Goal: Task Accomplishment & Management: Complete application form

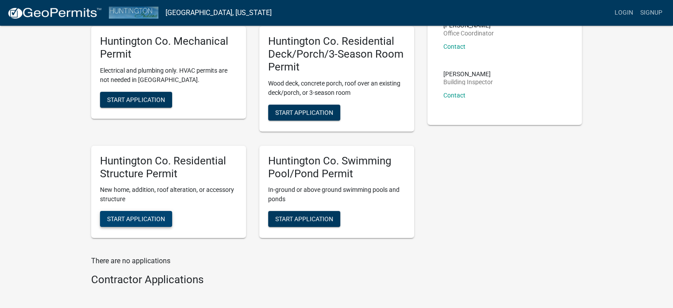
scroll to position [177, 0]
click at [131, 216] on span "Start Application" at bounding box center [136, 218] width 58 height 7
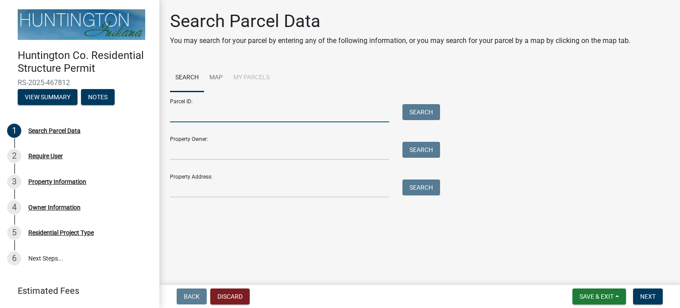
click at [189, 116] on input "Parcel ID:" at bounding box center [279, 113] width 219 height 18
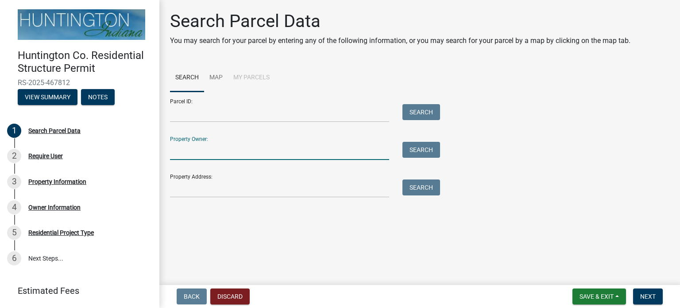
click at [196, 154] on input "Property Owner:" at bounding box center [279, 151] width 219 height 18
type input "[PERSON_NAME]"
drag, startPoint x: 416, startPoint y: 152, endPoint x: 411, endPoint y: 152, distance: 4.9
click at [413, 152] on button "Search" at bounding box center [421, 150] width 38 height 16
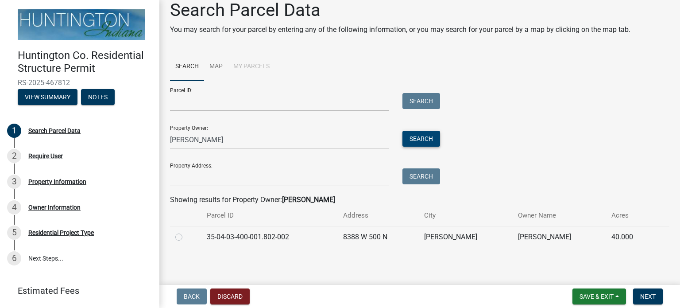
scroll to position [12, 0]
click at [175, 237] on td at bounding box center [185, 236] width 31 height 22
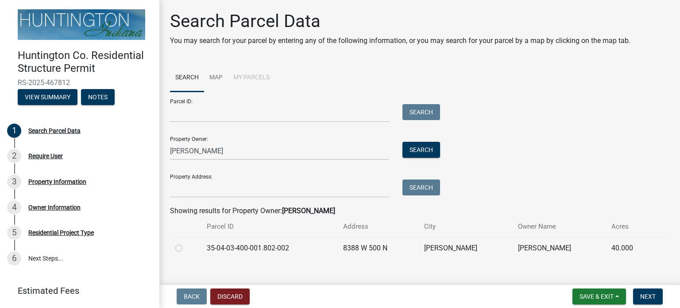
click at [186, 243] on label at bounding box center [186, 243] width 0 height 0
click at [186, 246] on input "radio" at bounding box center [189, 246] width 6 height 6
radio input "true"
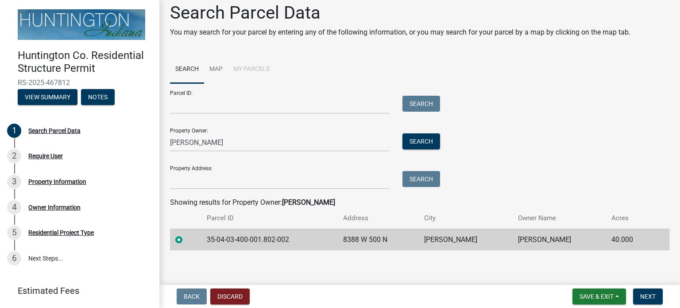
scroll to position [12, 0]
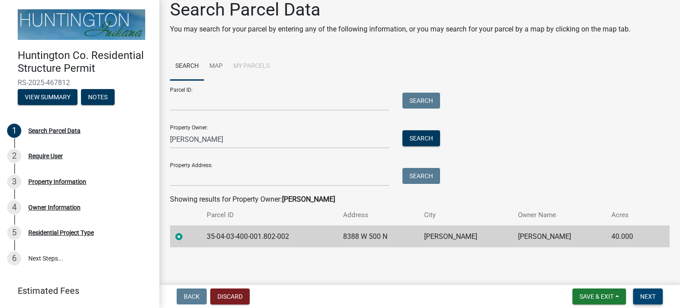
click at [644, 295] on span "Next" at bounding box center [647, 296] width 15 height 7
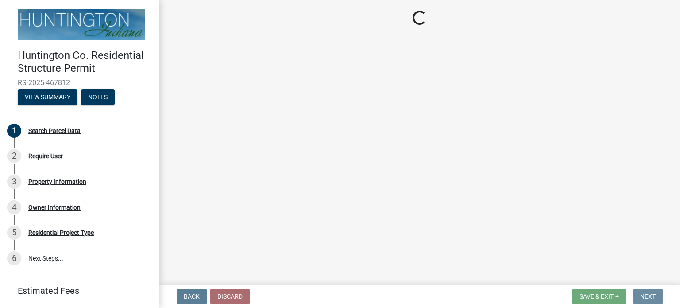
scroll to position [0, 0]
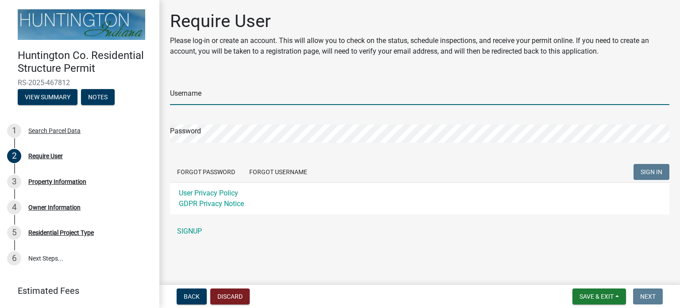
click at [202, 95] on input "Username" at bounding box center [419, 96] width 499 height 18
type input "[PERSON_NAME]"
click at [269, 170] on button "Forgot Username" at bounding box center [278, 172] width 72 height 16
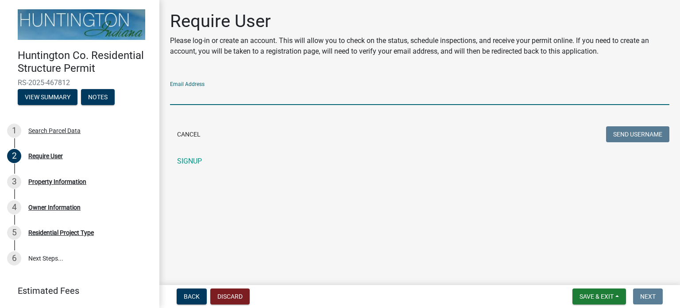
click at [191, 94] on input "Email Address" at bounding box center [419, 96] width 499 height 18
type input "[EMAIL_ADDRESS][DOMAIN_NAME]"
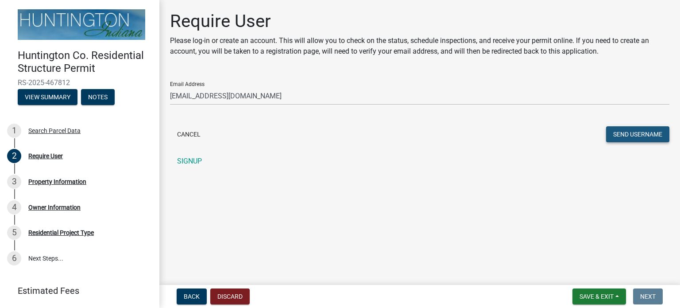
click at [625, 132] on button "Send Username" at bounding box center [637, 134] width 63 height 16
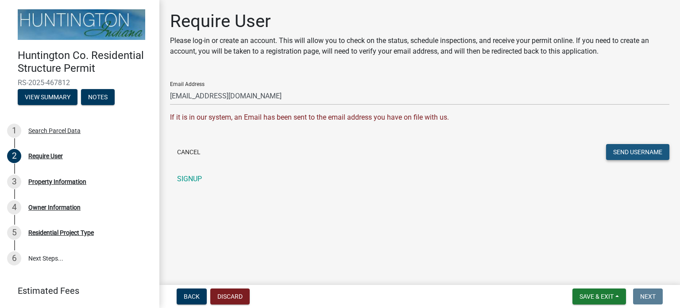
click at [626, 154] on button "Send Username" at bounding box center [637, 152] width 63 height 16
click at [611, 147] on button "Send Username" at bounding box center [637, 152] width 63 height 16
click at [200, 295] on button "Back" at bounding box center [192, 296] width 30 height 16
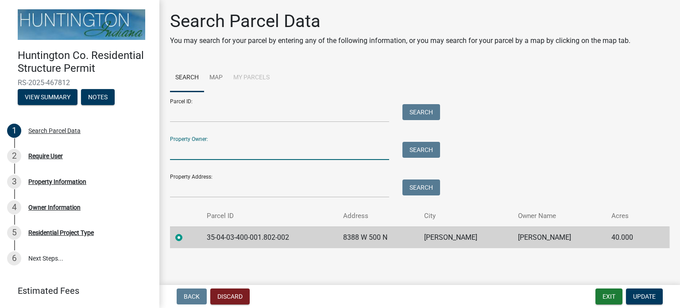
click at [232, 152] on input "Property Owner:" at bounding box center [279, 151] width 219 height 18
type input "fred kalakay"
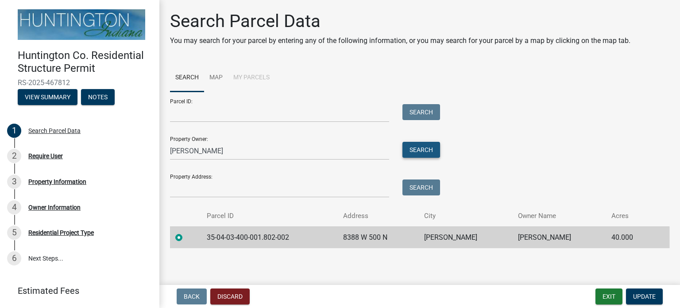
click at [415, 148] on button "Search" at bounding box center [421, 150] width 38 height 16
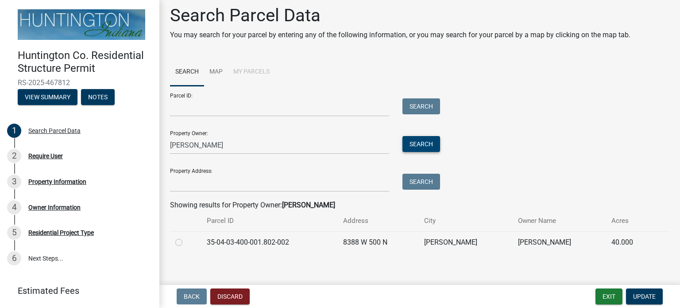
scroll to position [12, 0]
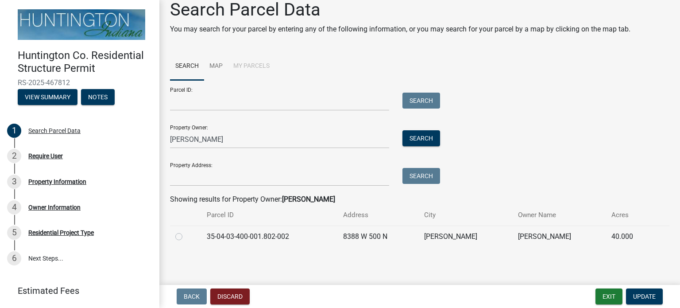
click at [186, 231] on label at bounding box center [186, 231] width 0 height 0
click at [186, 232] on input "radio" at bounding box center [189, 234] width 6 height 6
radio input "true"
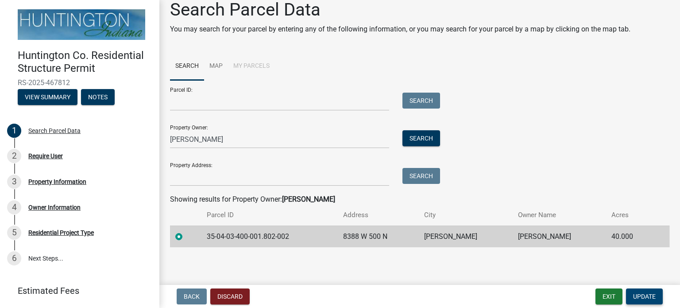
click at [638, 291] on button "Update" at bounding box center [644, 296] width 37 height 16
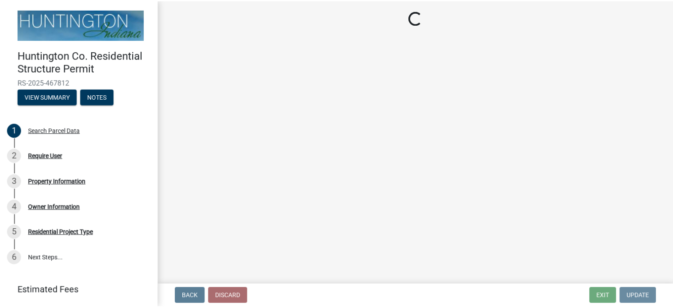
scroll to position [0, 0]
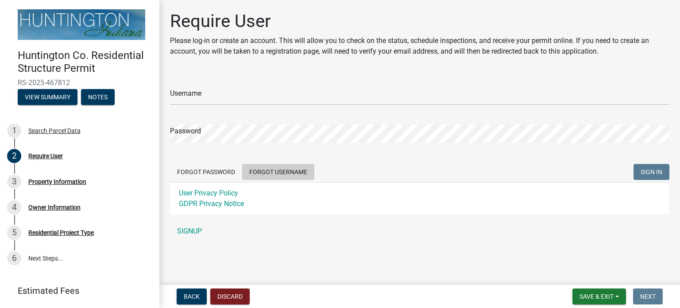
click at [257, 170] on button "Forgot Username" at bounding box center [278, 172] width 72 height 16
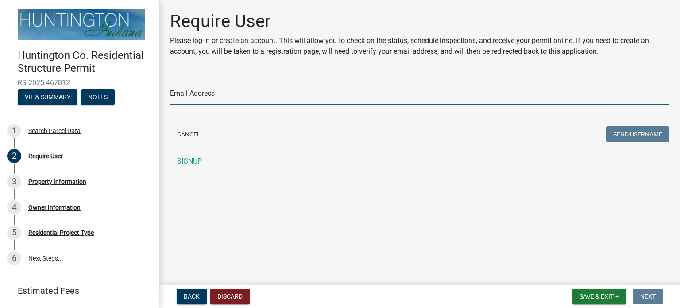
click at [259, 100] on input "Email Address" at bounding box center [419, 96] width 499 height 18
type input "fjkalakay@gmail.com"
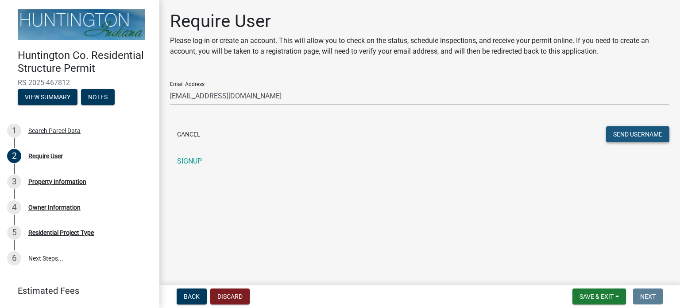
click at [616, 132] on button "Send Username" at bounding box center [637, 134] width 63 height 16
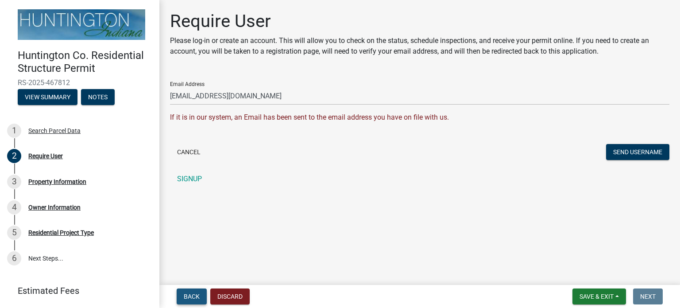
click at [194, 299] on span "Back" at bounding box center [192, 296] width 16 height 7
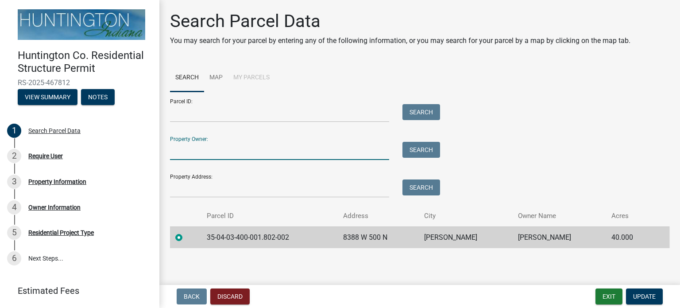
click at [308, 154] on input "Property Owner:" at bounding box center [279, 151] width 219 height 18
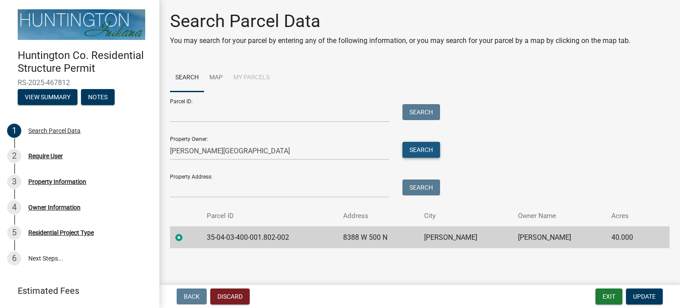
click at [419, 148] on button "Search" at bounding box center [421, 150] width 38 height 16
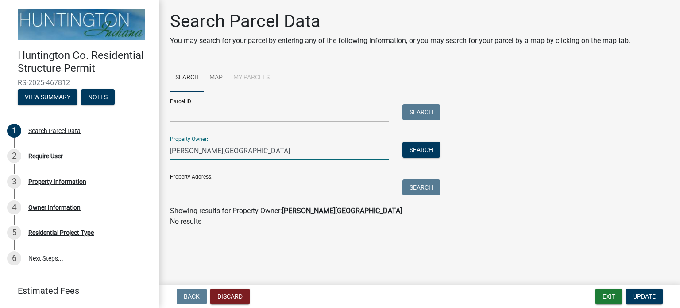
drag, startPoint x: 278, startPoint y: 148, endPoint x: 273, endPoint y: 148, distance: 5.3
click at [273, 148] on input "[PERSON_NAME][GEOGRAPHIC_DATA]" at bounding box center [279, 151] width 219 height 18
type input "K"
click at [197, 154] on input "Property Owner:" at bounding box center [279, 151] width 219 height 18
click at [194, 155] on input "Property Owner:" at bounding box center [279, 151] width 219 height 18
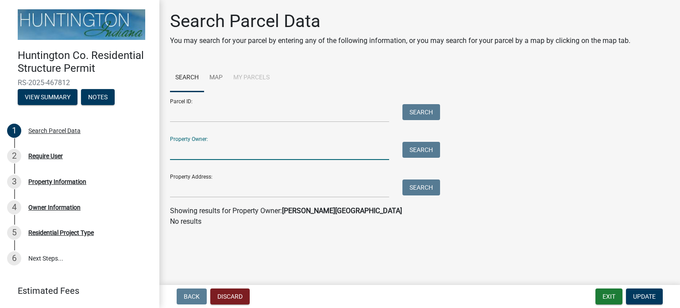
type input "fred kalakay"
click at [419, 153] on button "Search" at bounding box center [421, 150] width 38 height 16
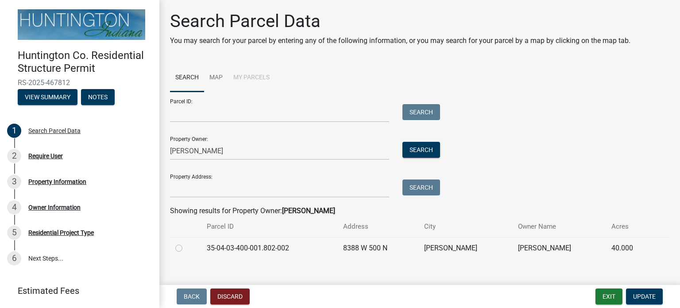
click at [186, 243] on label at bounding box center [186, 243] width 0 height 0
click at [186, 248] on input "radio" at bounding box center [189, 246] width 6 height 6
radio input "true"
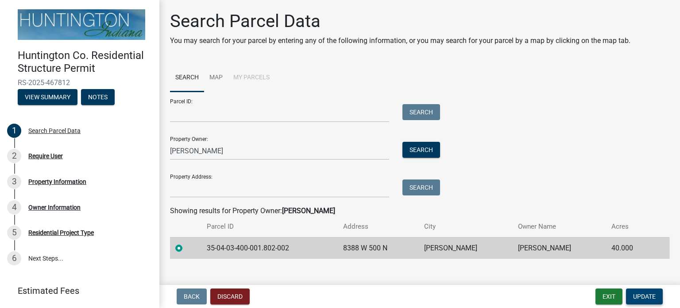
click at [633, 297] on span "Update" at bounding box center [644, 296] width 23 height 7
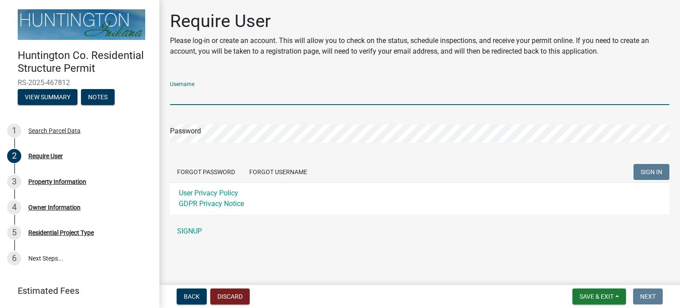
click at [181, 99] on input "Username" at bounding box center [419, 96] width 499 height 18
type input "[PERSON_NAME][GEOGRAPHIC_DATA]"
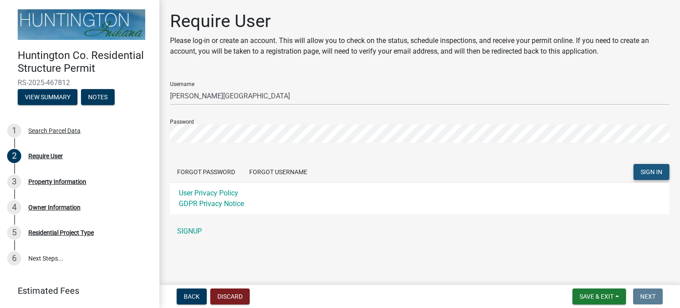
click at [641, 174] on span "SIGN IN" at bounding box center [652, 171] width 22 height 7
click at [216, 168] on button "Forgot Password" at bounding box center [206, 172] width 72 height 16
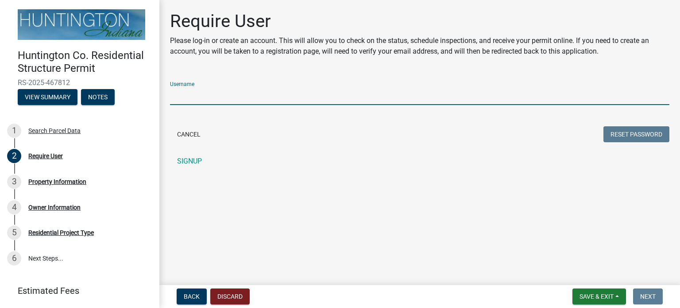
click at [342, 92] on input "Username" at bounding box center [419, 96] width 499 height 18
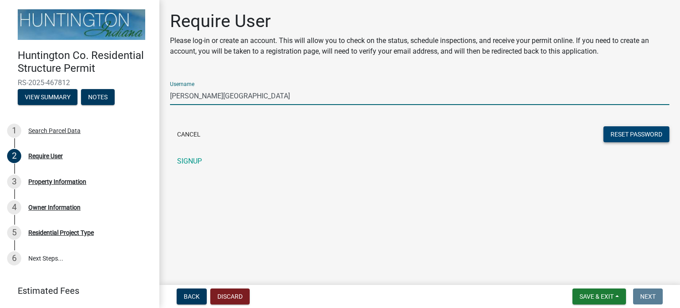
type input "[PERSON_NAME][GEOGRAPHIC_DATA]"
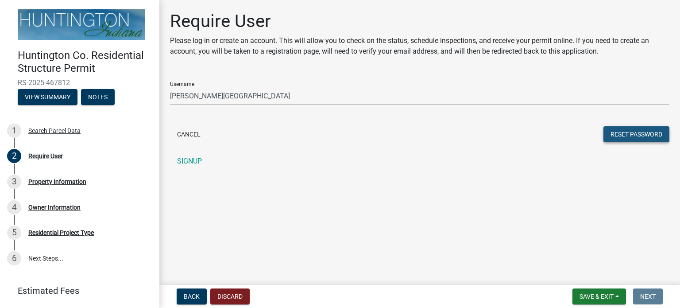
click at [625, 130] on button "Reset Password" at bounding box center [636, 134] width 66 height 16
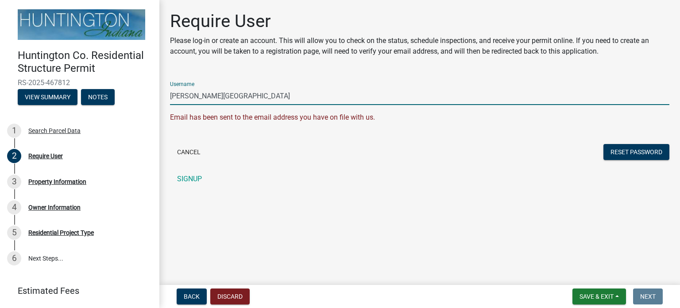
click at [237, 94] on input "[PERSON_NAME][GEOGRAPHIC_DATA]" at bounding box center [419, 96] width 499 height 18
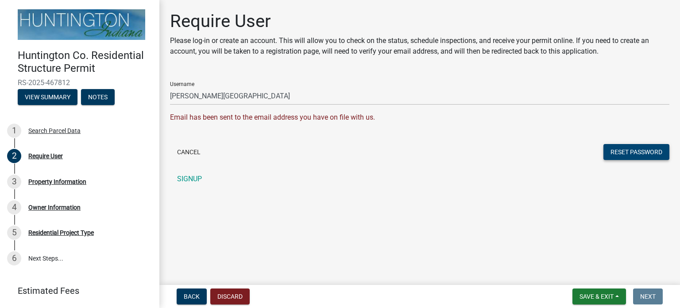
click at [618, 154] on button "Reset Password" at bounding box center [636, 152] width 66 height 16
click at [618, 150] on button "Reset Password" at bounding box center [636, 152] width 66 height 16
click at [242, 292] on button "Discard" at bounding box center [229, 296] width 39 height 16
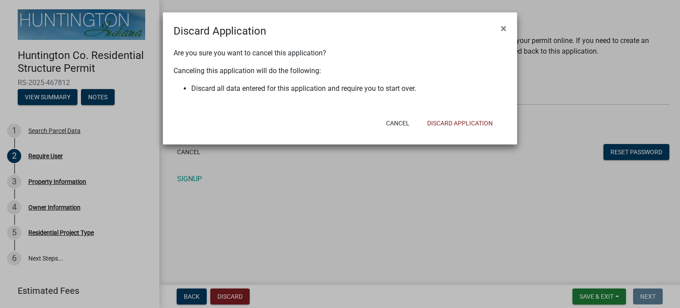
click at [268, 276] on ngb-modal-window "Discard Application × Are you sure you want to cancel this application? Canceli…" at bounding box center [340, 154] width 680 height 308
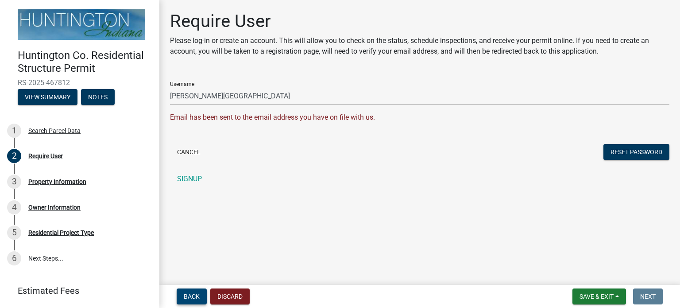
click at [191, 291] on button "Back" at bounding box center [192, 296] width 30 height 16
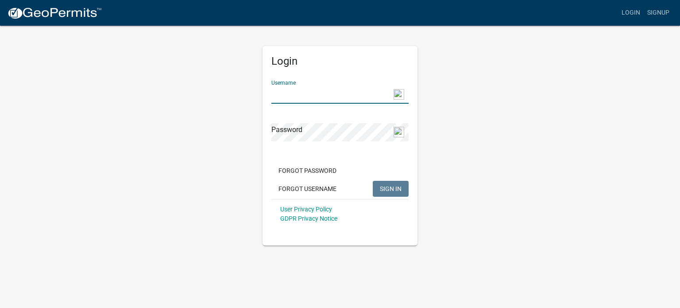
click at [283, 97] on input "Username" at bounding box center [339, 94] width 137 height 18
type input "F"
type input "[PERSON_NAME][GEOGRAPHIC_DATA]"
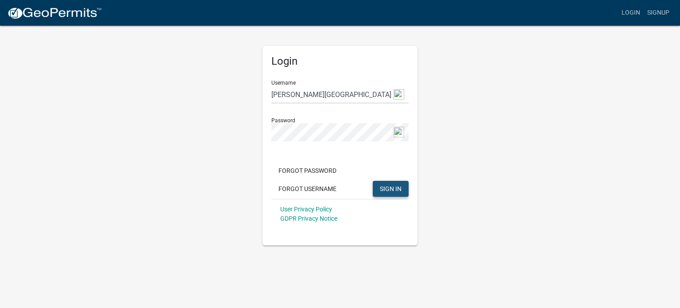
click at [398, 189] on span "SIGN IN" at bounding box center [391, 188] width 22 height 7
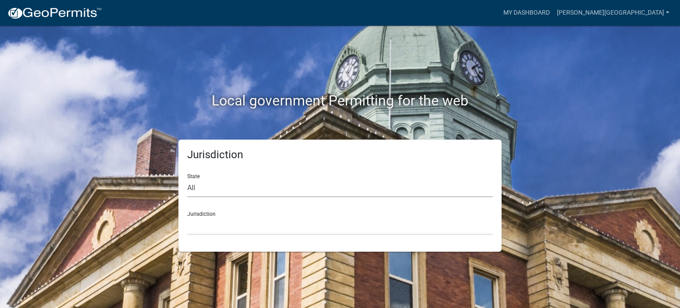
click at [225, 188] on select "All Colorado Georgia Indiana Iowa Kansas Minnesota Ohio South Carolina Wisconsin" at bounding box center [339, 188] width 305 height 18
click at [308, 193] on select "All Colorado Georgia Indiana Iowa Kansas Minnesota Ohio South Carolina Wisconsin" at bounding box center [339, 188] width 305 height 18
click at [198, 190] on select "All Colorado Georgia Indiana Iowa Kansas Minnesota Ohio South Carolina Wisconsin" at bounding box center [339, 188] width 305 height 18
click at [318, 28] on div "Local government Permitting for the web" at bounding box center [340, 82] width 505 height 113
click at [192, 188] on select "All Colorado Georgia Indiana Iowa Kansas Minnesota Ohio South Carolina Wisconsin" at bounding box center [339, 188] width 305 height 18
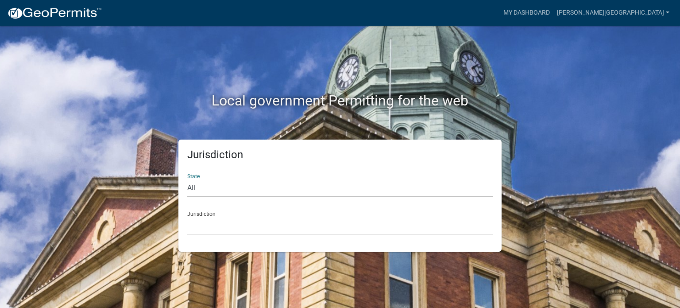
select select "Indiana"
click at [187, 179] on select "All Colorado Georgia Indiana Iowa Kansas Minnesota Ohio South Carolina Wisconsin" at bounding box center [339, 188] width 305 height 18
click at [199, 220] on select "City of Charlestown, Indiana City of Jeffersonville, Indiana City of Logansport…" at bounding box center [339, 225] width 305 height 18
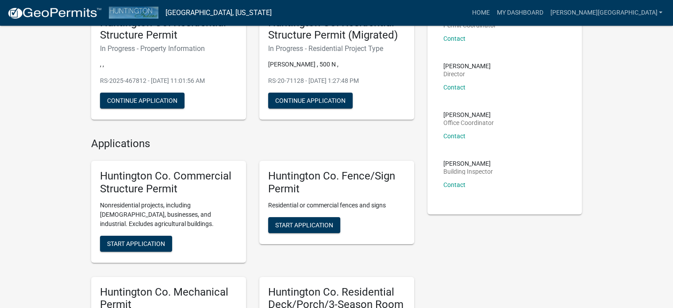
scroll to position [89, 0]
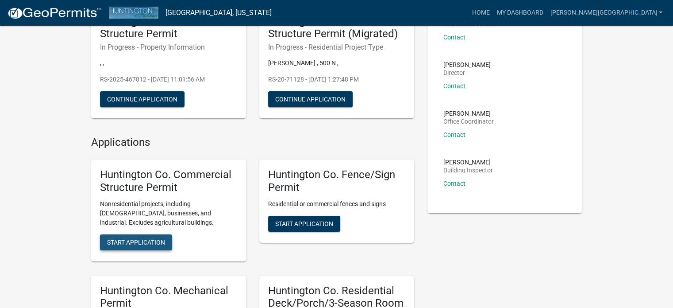
click at [148, 239] on span "Start Application" at bounding box center [136, 241] width 58 height 7
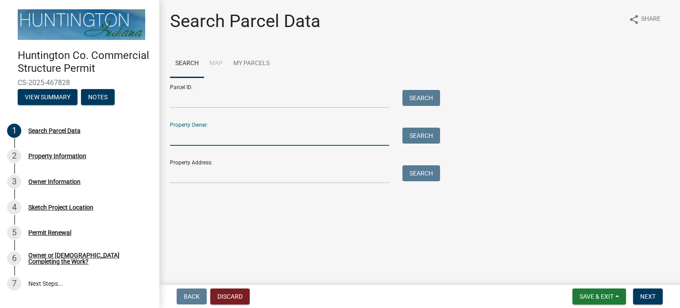
click at [209, 127] on input "Property Owner:" at bounding box center [279, 136] width 219 height 18
type input "Kalakay"
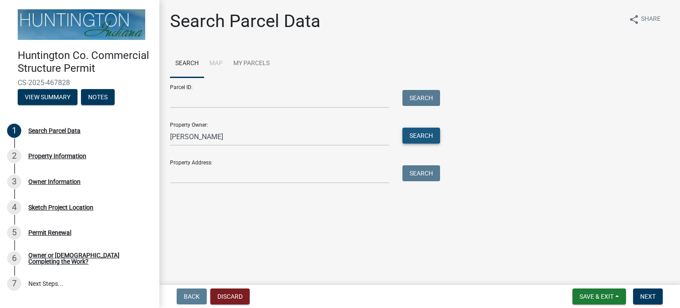
click at [429, 138] on button "Search" at bounding box center [421, 135] width 38 height 16
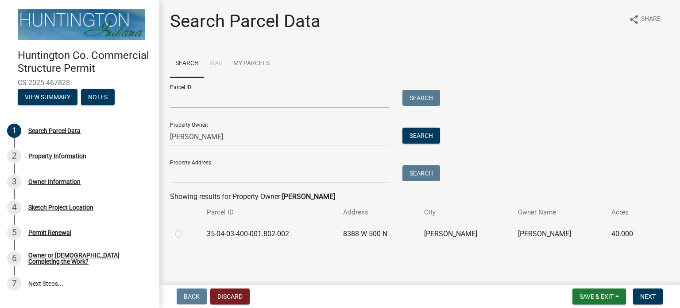
click at [186, 228] on label at bounding box center [186, 228] width 0 height 0
click at [186, 233] on input "radio" at bounding box center [189, 231] width 6 height 6
radio input "true"
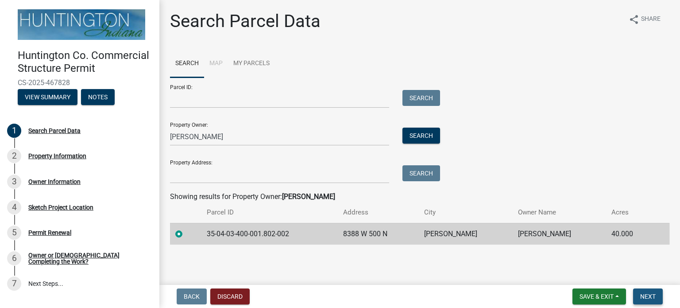
click at [641, 293] on span "Next" at bounding box center [647, 296] width 15 height 7
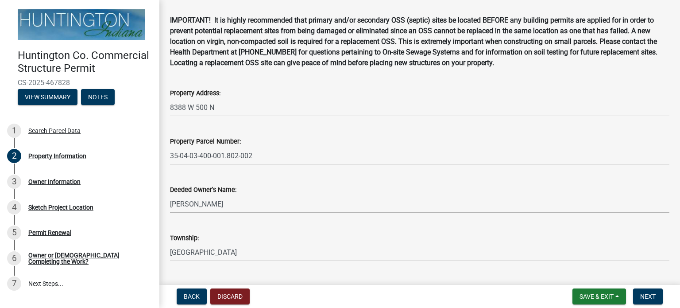
scroll to position [70, 0]
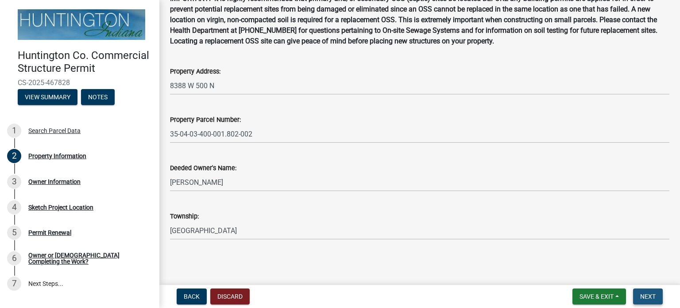
click at [656, 290] on button "Next" at bounding box center [648, 296] width 30 height 16
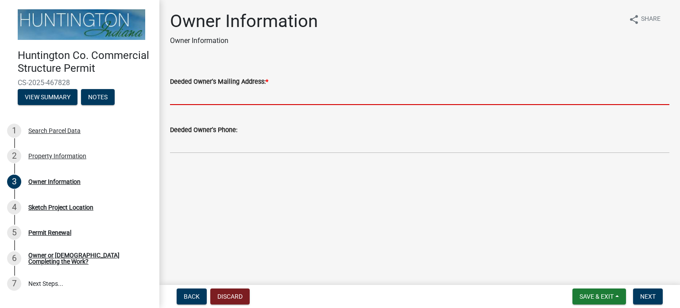
click at [210, 96] on input "Deeded Owner's Mailing Address: *" at bounding box center [419, 96] width 499 height 18
click at [225, 100] on input "Deeded Owner's Mailing Address: *" at bounding box center [419, 96] width 499 height 18
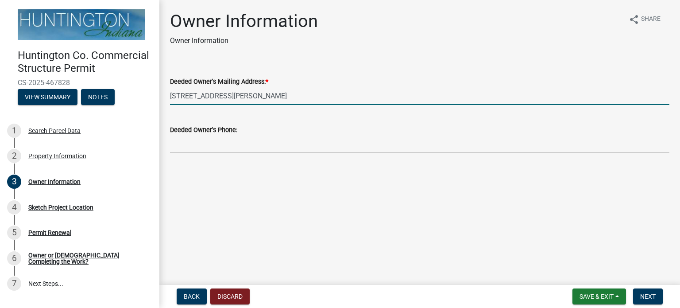
type input "[STREET_ADDRESS][PERSON_NAME]"
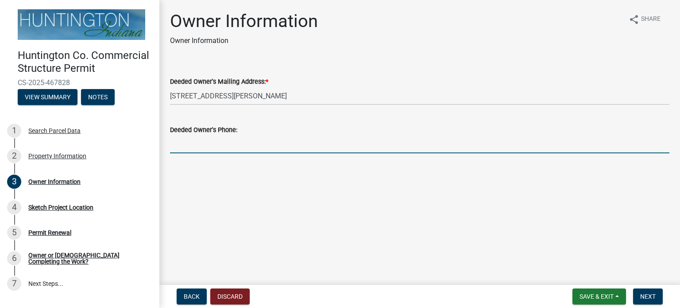
click at [191, 139] on input "Deeded Owner's Phone:" at bounding box center [419, 144] width 499 height 18
type input "2602499420"
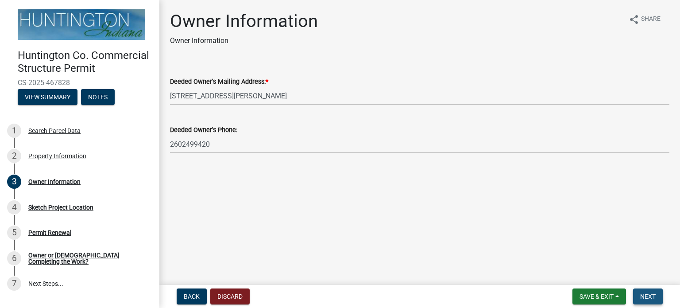
click at [644, 297] on span "Next" at bounding box center [647, 296] width 15 height 7
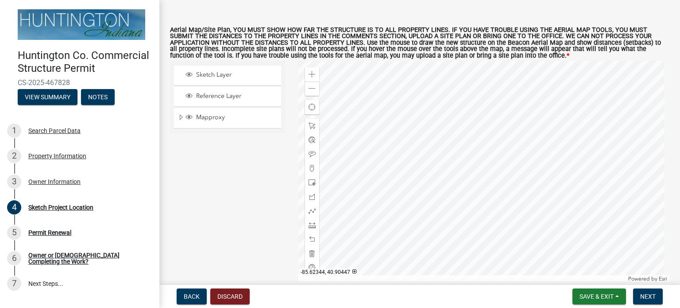
scroll to position [46, 0]
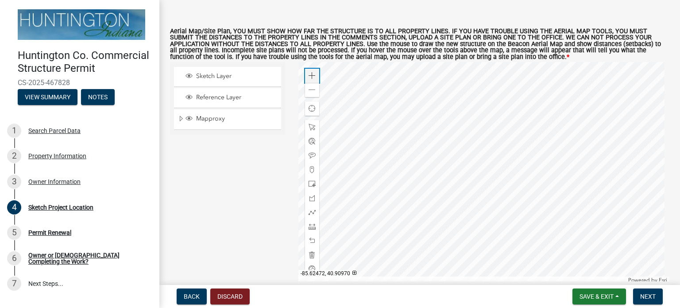
click at [312, 75] on span at bounding box center [312, 75] width 7 height 7
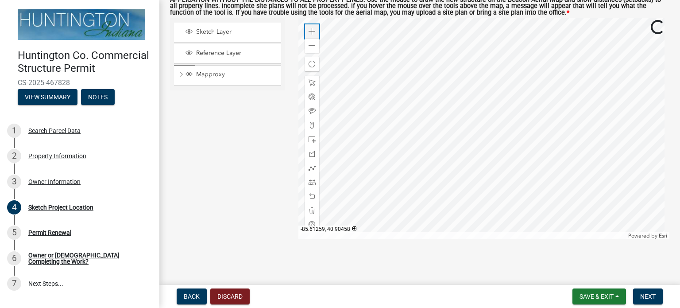
scroll to position [90, 0]
click at [386, 119] on div at bounding box center [483, 128] width 371 height 221
click at [454, 158] on div at bounding box center [483, 128] width 371 height 221
click at [423, 109] on div at bounding box center [483, 128] width 371 height 221
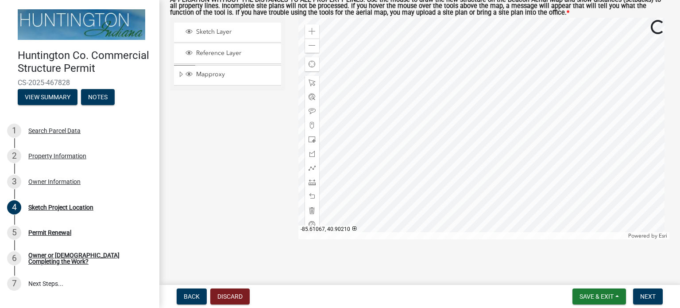
click at [434, 130] on div at bounding box center [483, 128] width 371 height 221
click at [212, 28] on span "Sketch Layer" at bounding box center [236, 32] width 84 height 8
click at [306, 46] on div "Zoom out" at bounding box center [312, 46] width 14 height 14
click at [309, 33] on span at bounding box center [312, 31] width 7 height 7
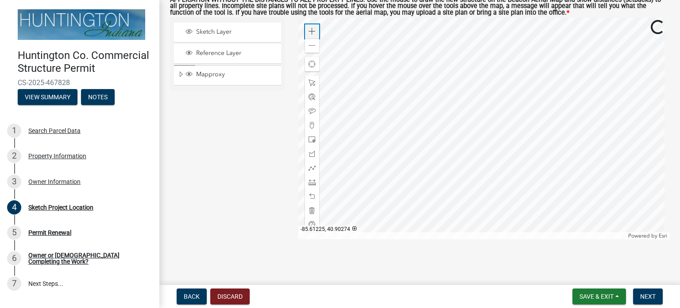
click at [309, 33] on span at bounding box center [312, 31] width 7 height 7
click at [309, 46] on span at bounding box center [312, 45] width 7 height 7
click at [310, 168] on span at bounding box center [312, 167] width 7 height 7
click at [406, 146] on div at bounding box center [483, 128] width 371 height 221
click at [407, 146] on div at bounding box center [483, 128] width 371 height 221
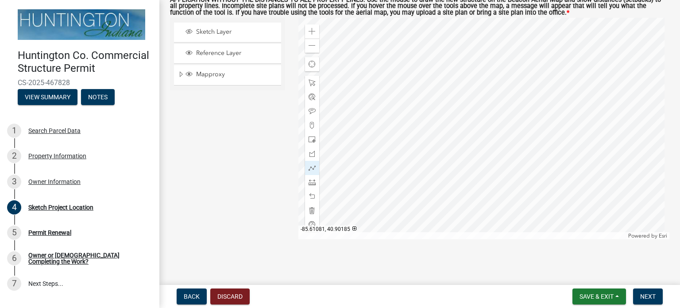
click at [407, 186] on div at bounding box center [483, 128] width 371 height 221
click at [488, 186] on div at bounding box center [483, 128] width 371 height 221
click at [486, 145] on div at bounding box center [483, 128] width 371 height 221
click at [407, 147] on div at bounding box center [483, 128] width 371 height 221
click at [407, 146] on div at bounding box center [483, 128] width 371 height 221
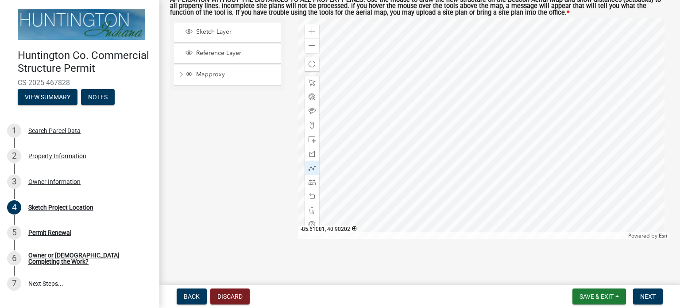
click at [407, 146] on div at bounding box center [483, 128] width 371 height 221
click at [407, 187] on div at bounding box center [483, 128] width 371 height 221
click at [487, 186] on div at bounding box center [483, 128] width 371 height 221
click at [486, 150] on div at bounding box center [483, 128] width 371 height 221
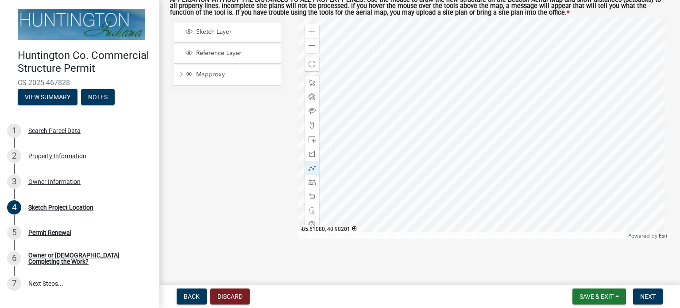
click at [409, 148] on div at bounding box center [483, 128] width 371 height 221
click at [312, 166] on span at bounding box center [312, 167] width 7 height 7
click at [413, 151] on div at bounding box center [483, 128] width 371 height 221
click at [309, 140] on span at bounding box center [312, 139] width 7 height 7
click at [413, 159] on div at bounding box center [483, 128] width 371 height 221
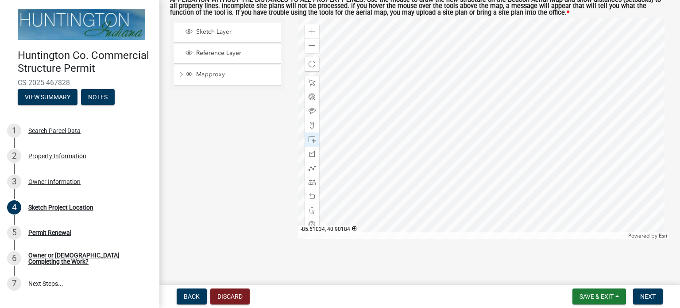
click at [492, 203] on div at bounding box center [483, 128] width 371 height 221
click at [490, 201] on div at bounding box center [483, 128] width 371 height 221
click at [488, 201] on div at bounding box center [483, 128] width 371 height 221
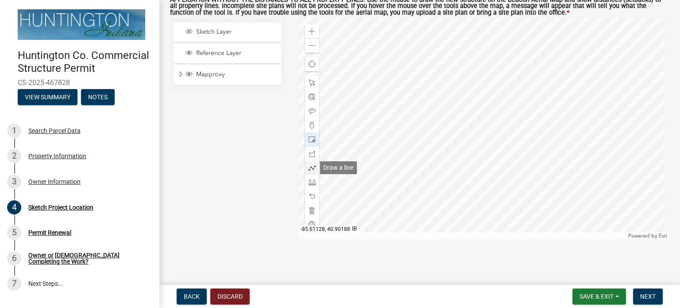
click at [311, 165] on span at bounding box center [312, 167] width 7 height 7
click at [412, 150] on div at bounding box center [483, 128] width 371 height 221
click at [412, 203] on div at bounding box center [483, 128] width 371 height 221
click at [488, 203] on div at bounding box center [483, 128] width 371 height 221
click at [490, 202] on div at bounding box center [483, 128] width 371 height 221
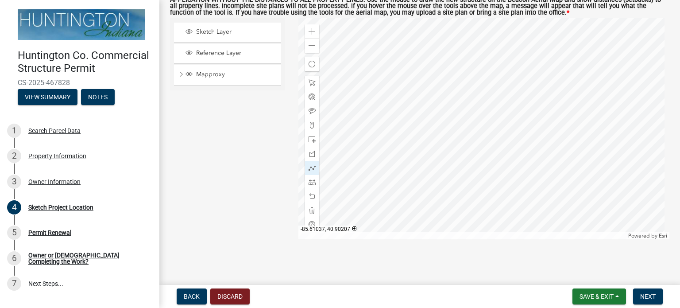
click at [488, 149] on div at bounding box center [483, 128] width 371 height 221
click at [412, 150] on div at bounding box center [483, 128] width 371 height 221
click at [311, 183] on span at bounding box center [312, 181] width 7 height 7
click at [310, 183] on span at bounding box center [312, 181] width 7 height 7
click at [231, 52] on span "Reference Layer" at bounding box center [236, 53] width 84 height 8
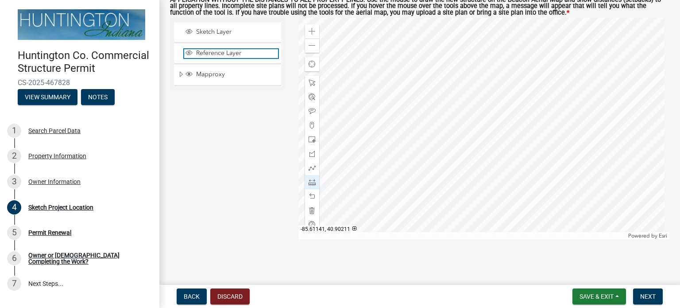
click at [236, 50] on span "Reference Layer" at bounding box center [236, 53] width 84 height 8
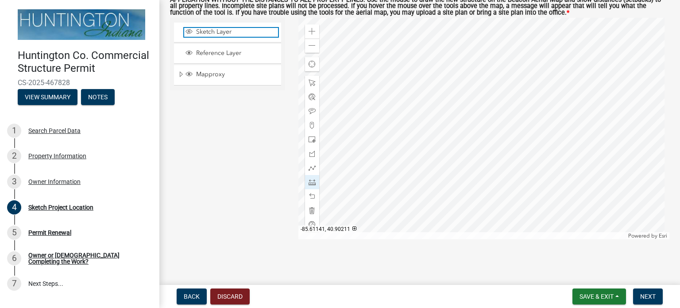
click at [237, 32] on span "Sketch Layer" at bounding box center [236, 32] width 84 height 8
click at [413, 151] on div at bounding box center [483, 128] width 371 height 221
click at [235, 138] on div "Sketch Layer Reference Layer Mapproxy City/Town Limits Townships Parcels Roads …" at bounding box center [227, 128] width 128 height 221
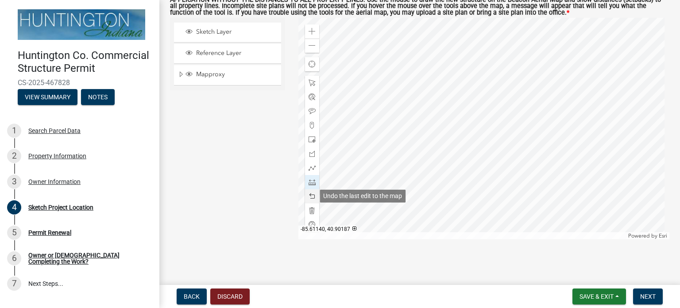
click at [309, 196] on span at bounding box center [312, 196] width 7 height 7
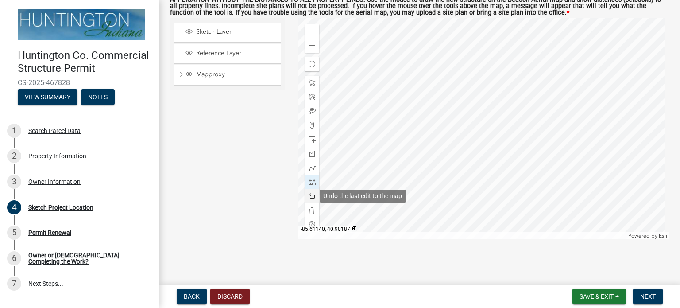
click at [309, 196] on span at bounding box center [312, 196] width 7 height 7
click at [309, 182] on span at bounding box center [312, 181] width 7 height 7
click at [414, 228] on div at bounding box center [483, 128] width 371 height 221
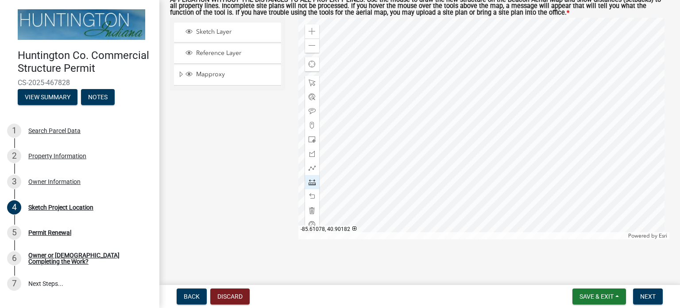
click at [413, 208] on div at bounding box center [483, 128] width 371 height 221
click at [310, 182] on span at bounding box center [312, 181] width 7 height 7
click at [221, 54] on span "Reference Layer" at bounding box center [236, 53] width 84 height 8
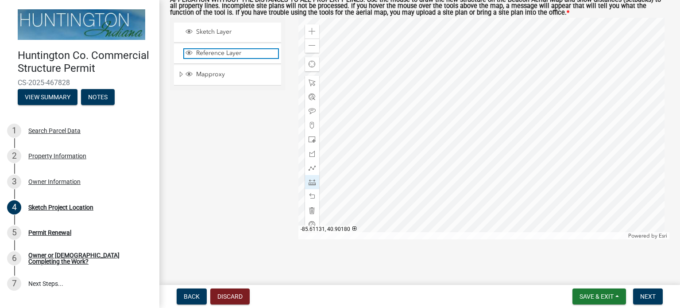
click at [221, 51] on span "Reference Layer" at bounding box center [236, 53] width 84 height 8
click at [223, 53] on span "Reference Layer" at bounding box center [236, 53] width 84 height 8
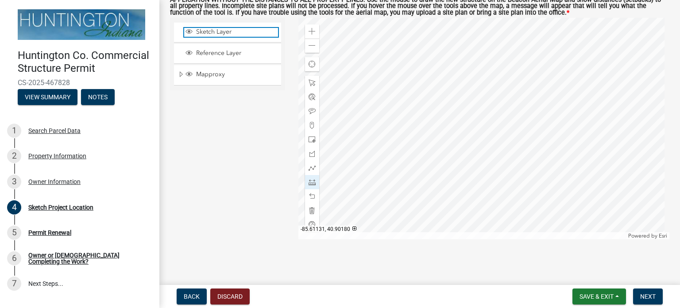
click at [225, 33] on span "Sketch Layer" at bounding box center [236, 32] width 84 height 8
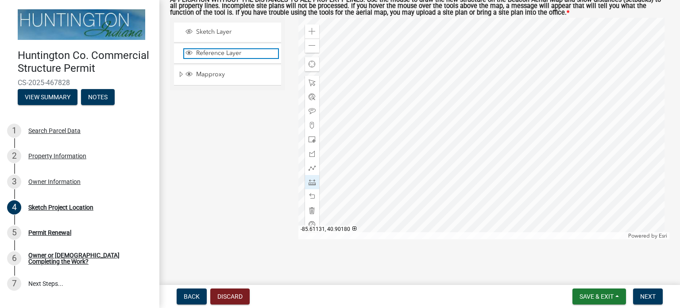
click at [234, 53] on span "Reference Layer" at bounding box center [236, 53] width 84 height 8
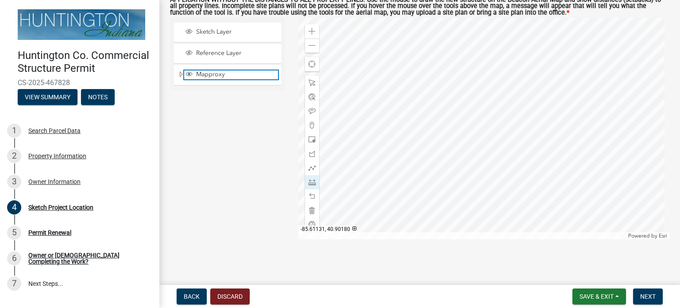
click at [219, 76] on span "Mapproxy" at bounding box center [236, 74] width 84 height 8
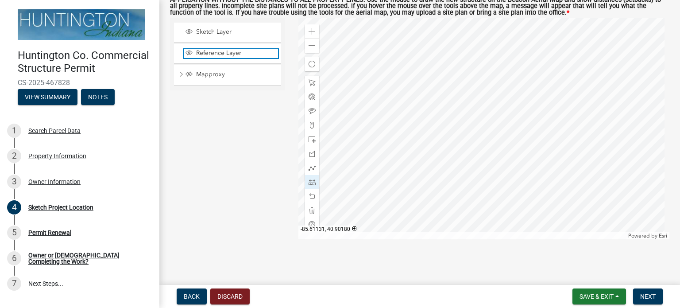
click at [225, 54] on span "Reference Layer" at bounding box center [236, 53] width 84 height 8
click at [224, 54] on span "Reference Layer" at bounding box center [236, 53] width 84 height 8
click at [387, 158] on div at bounding box center [483, 128] width 371 height 221
click at [309, 179] on span at bounding box center [312, 181] width 7 height 7
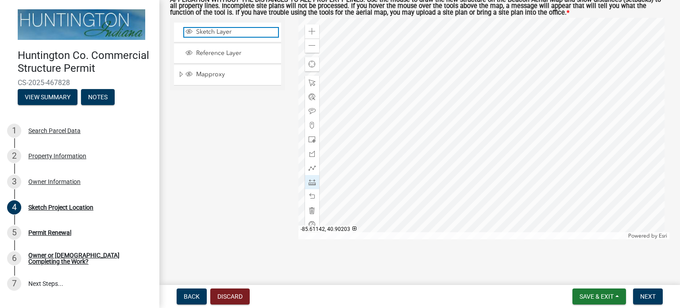
click at [224, 36] on div "Sketch Layer" at bounding box center [231, 32] width 94 height 9
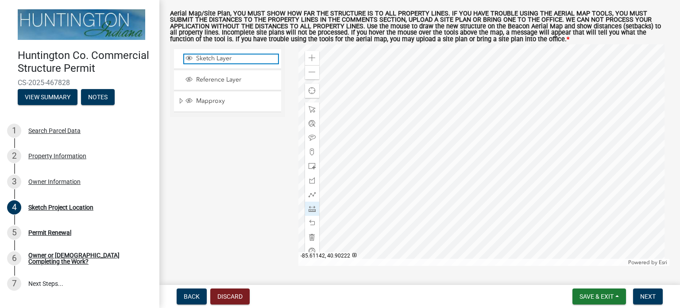
scroll to position [89, 0]
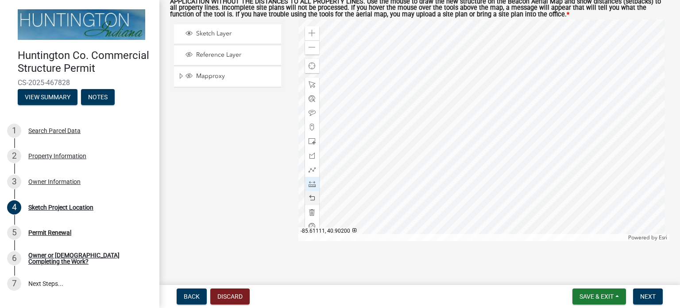
click at [354, 166] on div at bounding box center [483, 129] width 371 height 221
click at [309, 183] on span at bounding box center [312, 183] width 7 height 7
click at [309, 196] on span at bounding box center [312, 197] width 7 height 7
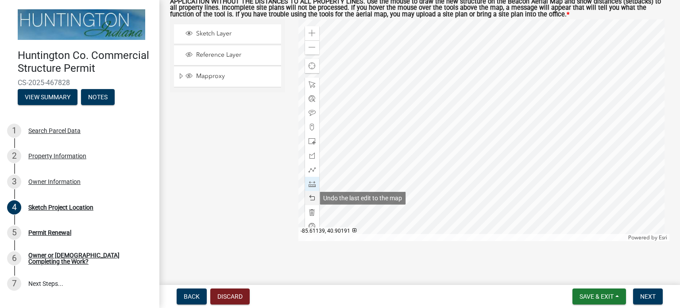
click at [309, 196] on span at bounding box center [312, 197] width 7 height 7
click at [399, 169] on div at bounding box center [483, 129] width 371 height 221
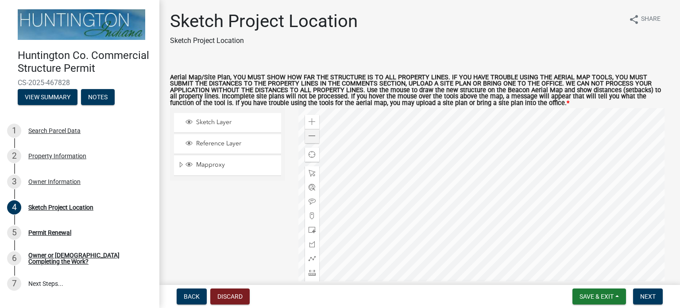
click at [490, 237] on div at bounding box center [483, 218] width 371 height 221
click at [461, 262] on div at bounding box center [483, 218] width 371 height 221
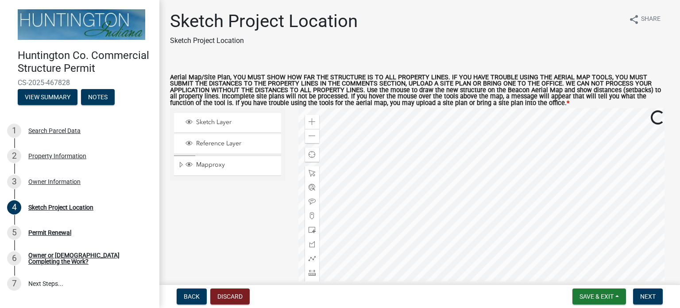
click at [461, 262] on div at bounding box center [483, 218] width 371 height 221
click at [381, 210] on div at bounding box center [483, 218] width 371 height 221
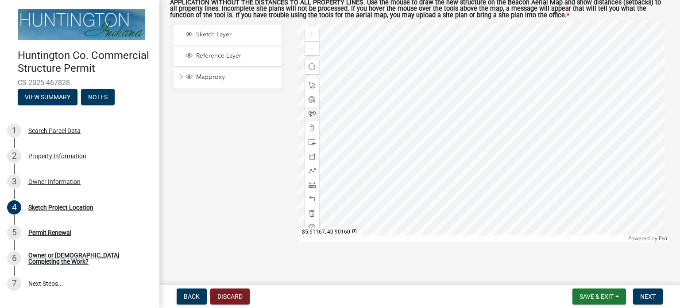
scroll to position [89, 0]
click at [309, 141] on span at bounding box center [312, 141] width 7 height 7
click at [375, 114] on div at bounding box center [483, 129] width 371 height 221
click at [396, 133] on div at bounding box center [483, 129] width 371 height 221
click at [309, 200] on span at bounding box center [312, 197] width 7 height 7
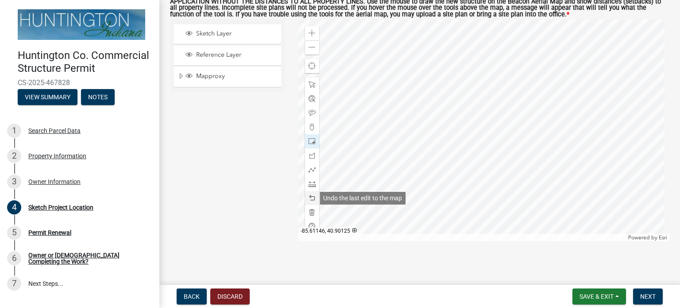
click at [310, 200] on span at bounding box center [312, 197] width 7 height 7
click at [419, 136] on div at bounding box center [483, 129] width 371 height 221
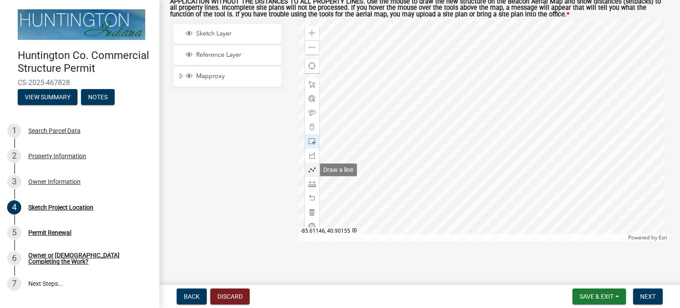
click at [310, 169] on span at bounding box center [312, 169] width 7 height 7
click at [309, 184] on span at bounding box center [312, 183] width 7 height 7
click at [389, 144] on div at bounding box center [483, 129] width 371 height 221
click at [393, 143] on div at bounding box center [483, 129] width 371 height 221
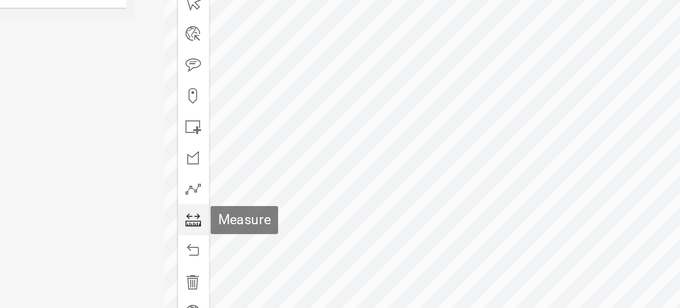
click at [313, 185] on span at bounding box center [312, 183] width 7 height 7
click at [310, 182] on span at bounding box center [312, 183] width 7 height 7
click at [382, 136] on div at bounding box center [483, 129] width 371 height 221
click at [382, 147] on div at bounding box center [483, 129] width 371 height 221
click at [310, 182] on span at bounding box center [312, 183] width 7 height 7
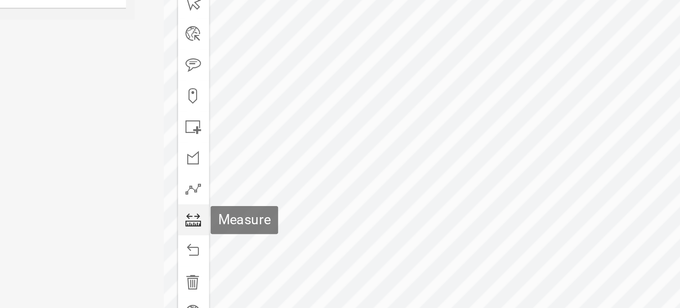
click at [310, 181] on span at bounding box center [312, 183] width 7 height 7
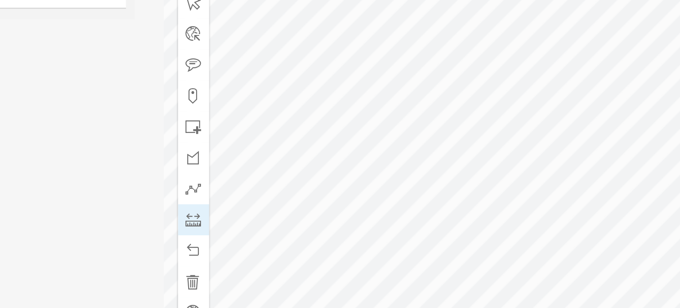
click at [381, 136] on div at bounding box center [483, 129] width 371 height 221
click at [381, 146] on div at bounding box center [483, 129] width 371 height 221
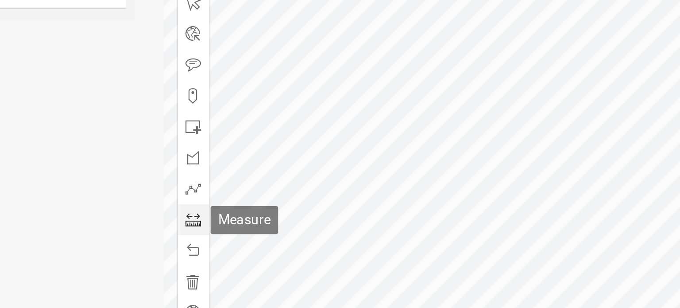
click at [313, 181] on span at bounding box center [312, 183] width 7 height 7
click at [384, 136] on div at bounding box center [483, 129] width 371 height 221
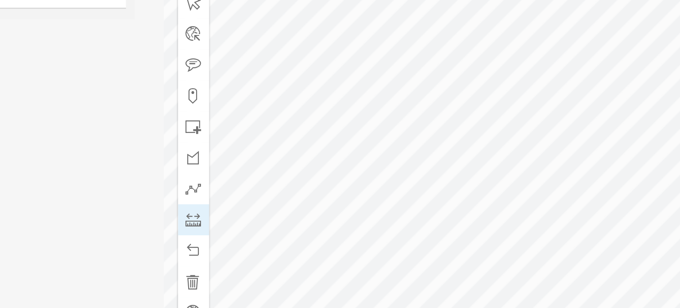
click at [384, 147] on div at bounding box center [483, 129] width 371 height 221
click at [384, 146] on div at bounding box center [483, 129] width 371 height 221
click at [385, 147] on div at bounding box center [483, 129] width 371 height 221
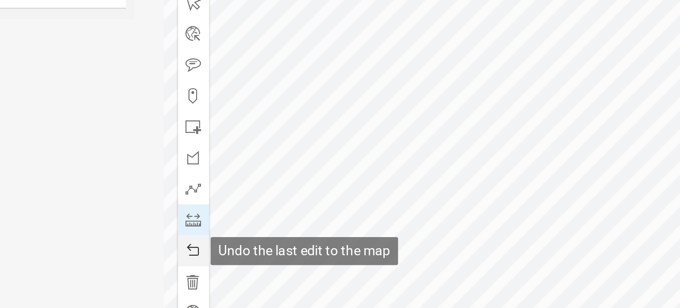
click at [309, 196] on span at bounding box center [312, 197] width 7 height 7
click at [309, 195] on span at bounding box center [312, 197] width 7 height 7
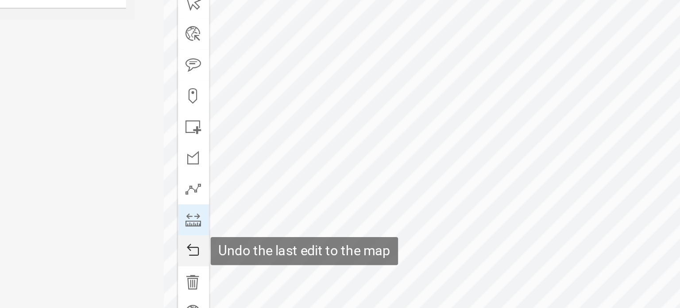
click at [309, 195] on span at bounding box center [312, 197] width 7 height 7
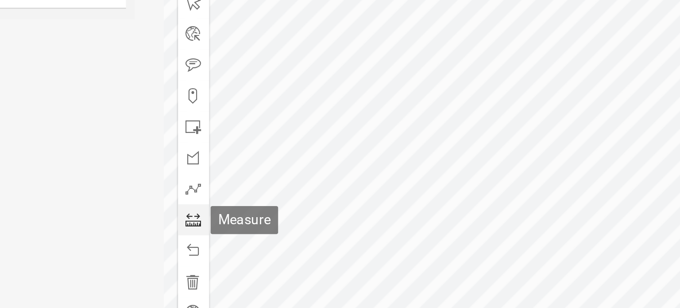
click at [313, 181] on span at bounding box center [312, 183] width 7 height 7
click at [385, 135] on div at bounding box center [483, 129] width 371 height 221
click at [385, 146] on div at bounding box center [483, 129] width 371 height 221
click at [309, 182] on span at bounding box center [312, 183] width 7 height 7
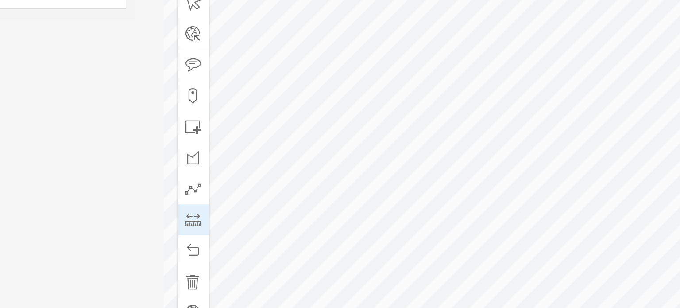
click at [387, 143] on div at bounding box center [483, 129] width 371 height 221
click at [395, 147] on div at bounding box center [483, 129] width 371 height 221
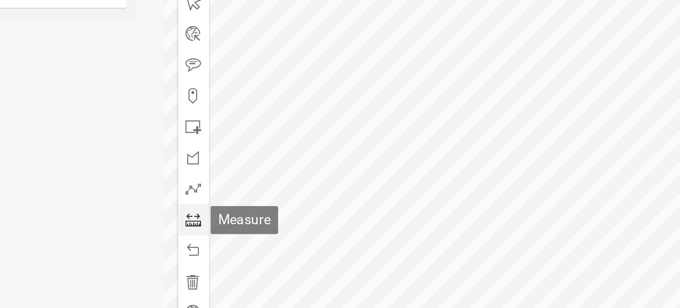
click at [314, 182] on div at bounding box center [312, 184] width 14 height 14
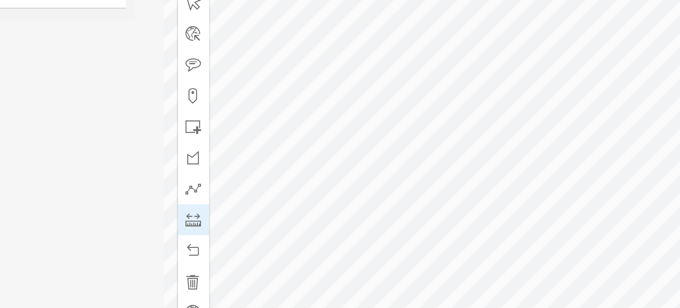
click at [395, 145] on div at bounding box center [483, 129] width 371 height 221
click at [395, 155] on div at bounding box center [483, 129] width 371 height 221
click at [397, 156] on div at bounding box center [483, 129] width 371 height 221
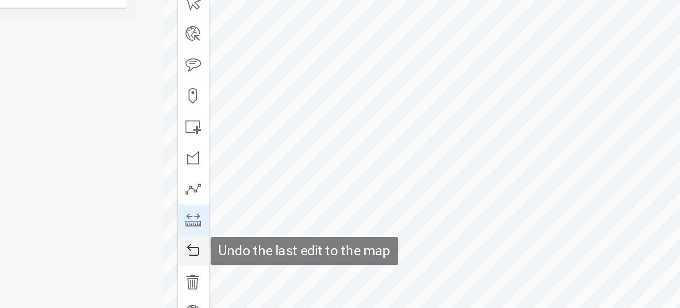
click at [312, 198] on span at bounding box center [312, 197] width 7 height 7
click at [313, 198] on span at bounding box center [312, 197] width 7 height 7
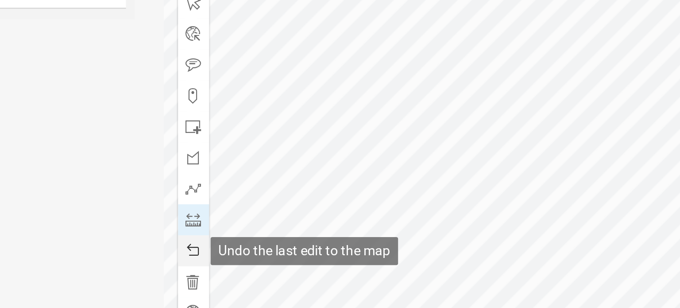
click at [313, 198] on span at bounding box center [312, 197] width 7 height 7
click at [313, 197] on span at bounding box center [312, 197] width 7 height 7
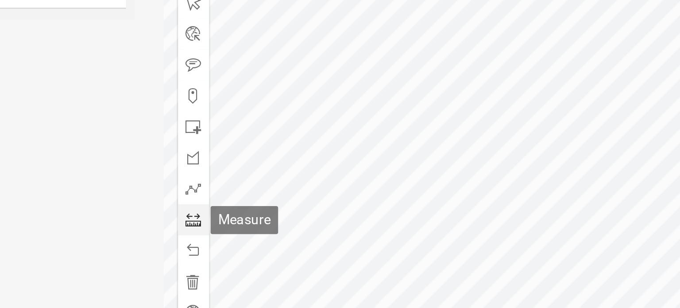
click at [312, 182] on span at bounding box center [312, 183] width 7 height 7
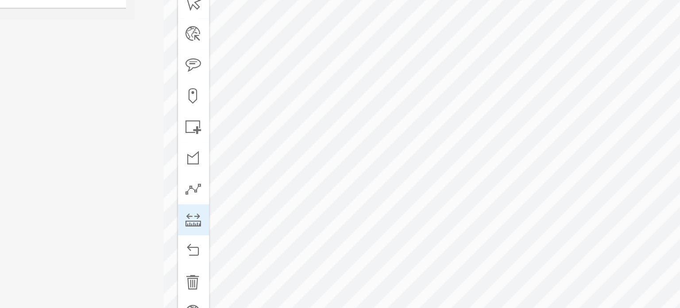
click at [396, 146] on div at bounding box center [483, 129] width 371 height 221
click at [396, 155] on div at bounding box center [483, 129] width 371 height 221
click at [344, 156] on div at bounding box center [483, 129] width 371 height 221
click at [396, 156] on div at bounding box center [483, 129] width 371 height 221
click at [528, 154] on div at bounding box center [483, 129] width 371 height 221
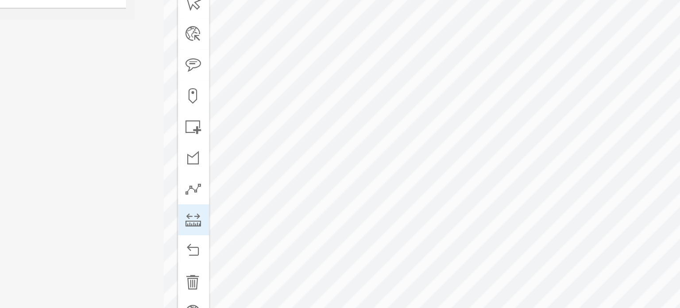
click at [528, 155] on div at bounding box center [483, 129] width 371 height 221
click at [310, 223] on span at bounding box center [312, 226] width 7 height 7
click at [310, 222] on div at bounding box center [312, 226] width 14 height 14
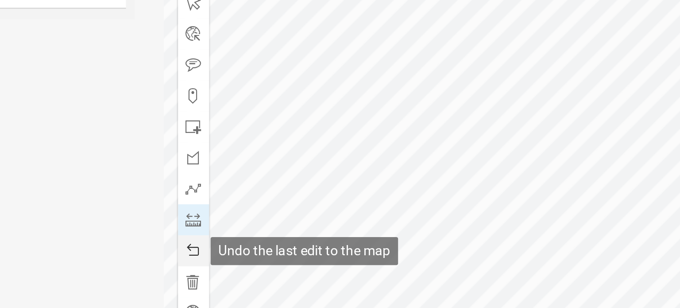
click at [312, 199] on span at bounding box center [312, 197] width 7 height 7
click at [312, 198] on span at bounding box center [312, 197] width 7 height 7
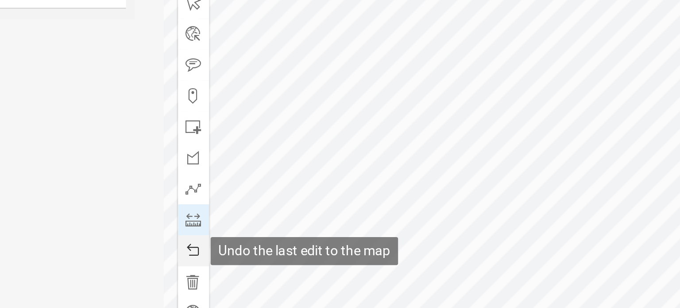
click at [312, 198] on span at bounding box center [312, 197] width 7 height 7
click at [332, 185] on div "Zoom in Zoom out Find my location Powered by Esri" at bounding box center [483, 129] width 371 height 221
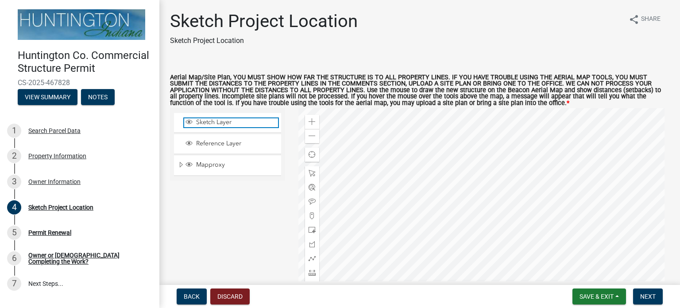
click at [223, 120] on span "Sketch Layer" at bounding box center [236, 122] width 84 height 8
click at [223, 119] on span "Sketch Layer" at bounding box center [236, 122] width 84 height 8
click at [225, 120] on span "Sketch Layer" at bounding box center [236, 122] width 84 height 8
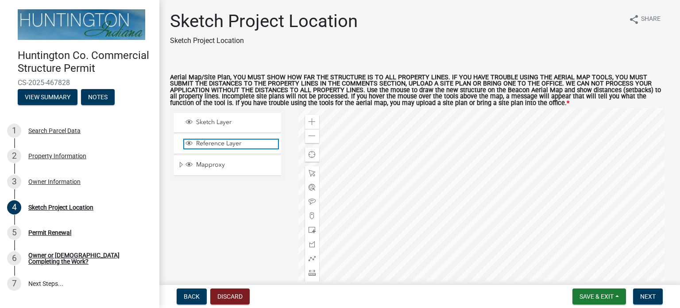
click at [229, 142] on span "Reference Layer" at bounding box center [236, 143] width 84 height 8
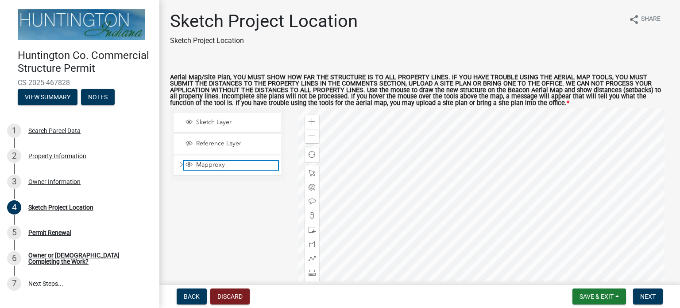
click at [222, 163] on span "Mapproxy" at bounding box center [236, 165] width 84 height 8
click at [223, 163] on span "Mapproxy" at bounding box center [236, 165] width 84 height 8
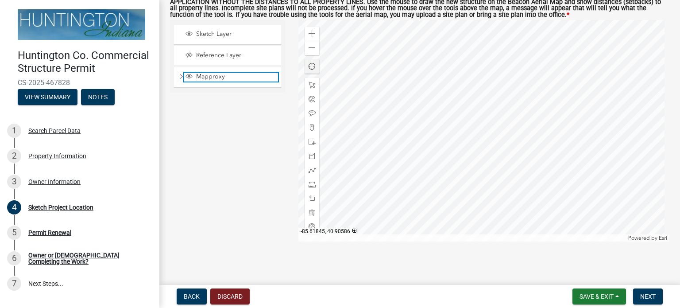
scroll to position [89, 0]
click at [483, 156] on div at bounding box center [483, 129] width 371 height 221
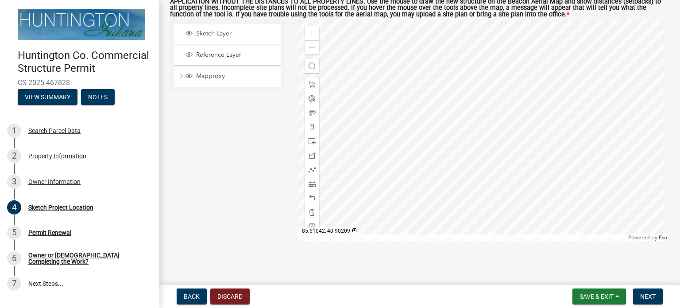
click at [475, 161] on div at bounding box center [483, 129] width 371 height 221
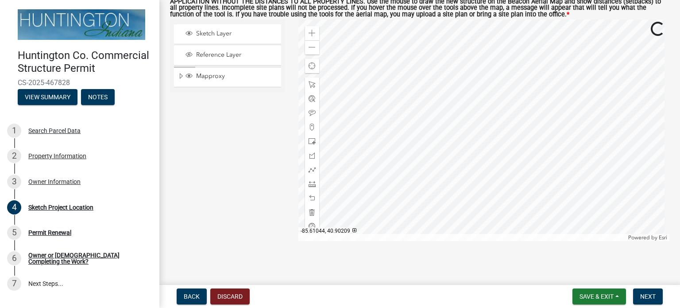
click at [475, 161] on div at bounding box center [483, 129] width 371 height 221
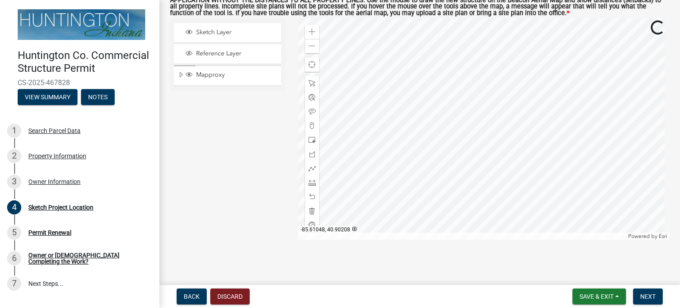
scroll to position [90, 0]
click at [311, 47] on span at bounding box center [312, 45] width 7 height 7
click at [309, 137] on span at bounding box center [312, 139] width 7 height 7
click at [442, 151] on div at bounding box center [483, 128] width 371 height 221
click at [309, 195] on span at bounding box center [312, 196] width 7 height 7
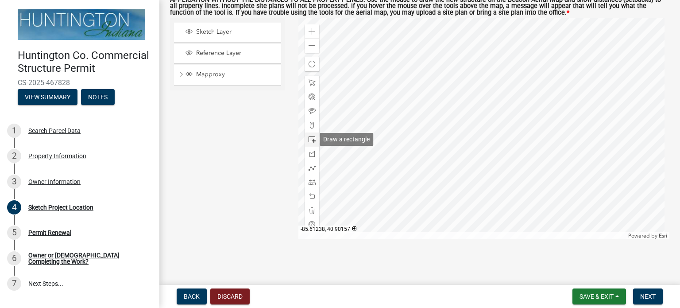
click at [312, 141] on span at bounding box center [312, 139] width 7 height 7
click at [483, 176] on div at bounding box center [483, 128] width 371 height 221
click at [309, 183] on span at bounding box center [312, 181] width 7 height 7
click at [450, 176] on div at bounding box center [483, 128] width 371 height 221
click at [450, 186] on div at bounding box center [483, 128] width 371 height 221
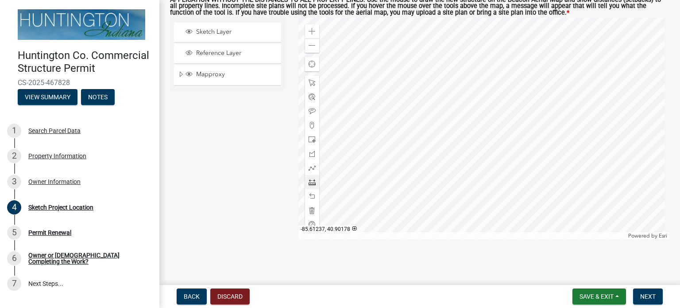
click at [312, 182] on span at bounding box center [312, 181] width 7 height 7
click at [313, 184] on span at bounding box center [312, 181] width 7 height 7
click at [214, 54] on span "Reference Layer" at bounding box center [236, 53] width 84 height 8
click at [215, 35] on span "Sketch Layer" at bounding box center [236, 32] width 84 height 8
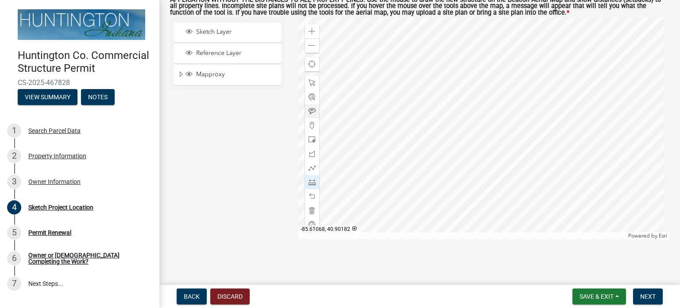
click at [455, 177] on div at bounding box center [483, 128] width 371 height 221
click at [455, 186] on div at bounding box center [483, 128] width 371 height 221
click at [397, 185] on div at bounding box center [483, 128] width 371 height 221
click at [390, 18] on div at bounding box center [483, 128] width 371 height 221
click at [426, 19] on div at bounding box center [483, 128] width 371 height 221
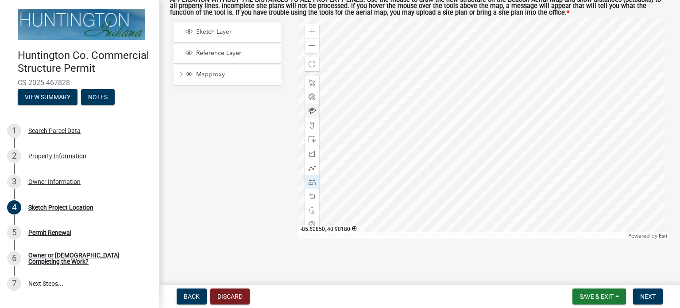
click at [427, 116] on div at bounding box center [483, 128] width 371 height 221
click at [405, 116] on div at bounding box center [483, 128] width 371 height 221
click at [309, 125] on span at bounding box center [312, 125] width 7 height 7
click at [348, 107] on div at bounding box center [483, 128] width 371 height 221
click at [311, 126] on span at bounding box center [312, 125] width 7 height 7
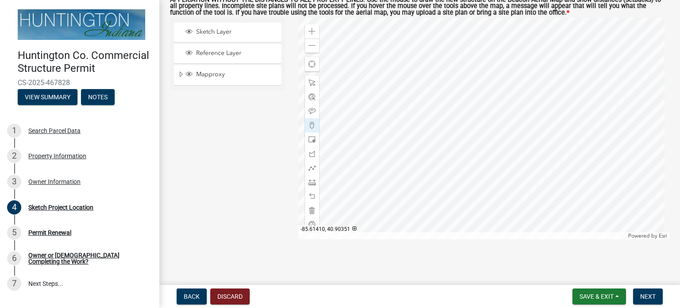
click at [355, 101] on div at bounding box center [483, 128] width 371 height 221
click at [312, 197] on span at bounding box center [312, 196] width 7 height 7
click at [312, 196] on span at bounding box center [312, 196] width 7 height 7
click at [312, 28] on span at bounding box center [312, 31] width 7 height 7
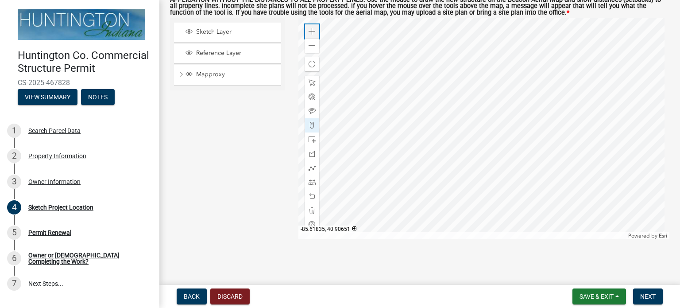
click at [312, 28] on span at bounding box center [312, 31] width 7 height 7
click at [529, 168] on div at bounding box center [483, 128] width 371 height 221
click at [459, 187] on div at bounding box center [483, 128] width 371 height 221
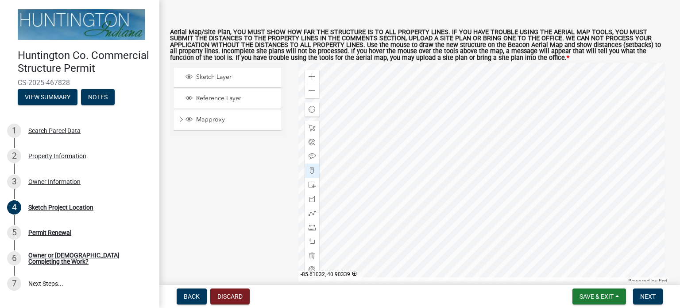
scroll to position [46, 0]
click at [587, 298] on span "Save & Exit" at bounding box center [596, 296] width 34 height 7
click at [573, 253] on button "Save" at bounding box center [590, 251] width 71 height 21
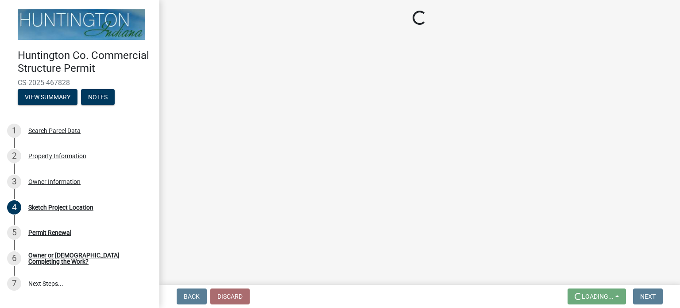
scroll to position [0, 0]
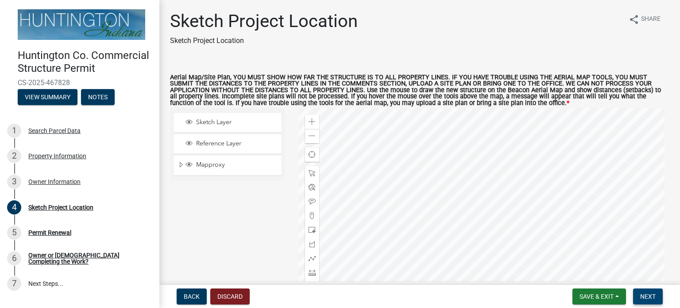
click at [650, 299] on span "Next" at bounding box center [647, 296] width 15 height 7
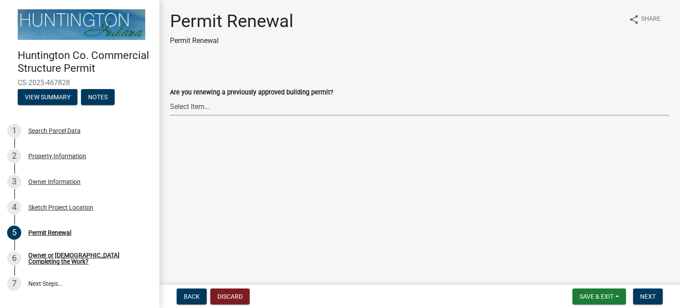
click at [206, 104] on select "Select Item... Yes No" at bounding box center [419, 106] width 499 height 18
click at [170, 97] on select "Select Item... Yes No" at bounding box center [419, 106] width 499 height 18
select select "97e125b5-97e1-4674-8df5-e9a4fca85b10"
click at [647, 297] on span "Next" at bounding box center [647, 296] width 15 height 7
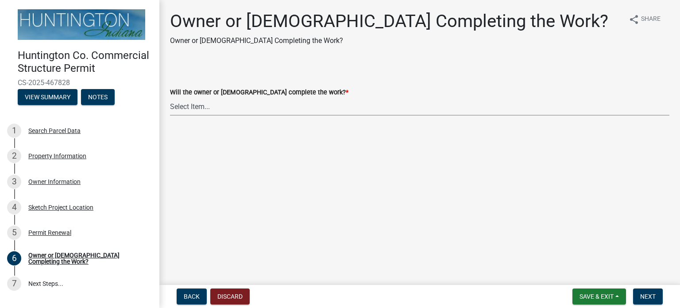
click at [222, 109] on select "Select Item... owner contractor" at bounding box center [419, 106] width 499 height 18
click at [170, 97] on select "Select Item... owner contractor" at bounding box center [419, 106] width 499 height 18
click at [197, 104] on select "Select Item... owner contractor" at bounding box center [419, 106] width 499 height 18
click at [170, 97] on select "Select Item... owner contractor" at bounding box center [419, 106] width 499 height 18
select select "f9de5679-cbe1-4884-8410-220f7e056f30"
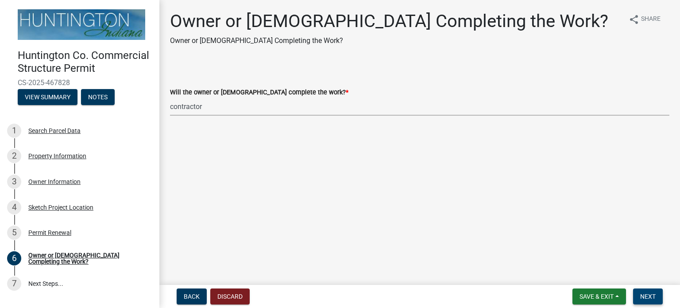
click at [647, 296] on span "Next" at bounding box center [647, 296] width 15 height 7
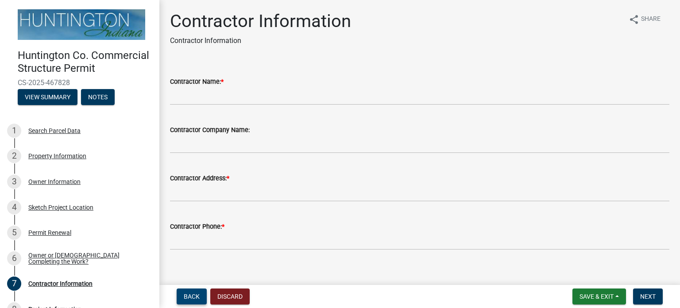
click at [191, 298] on span "Back" at bounding box center [192, 296] width 16 height 7
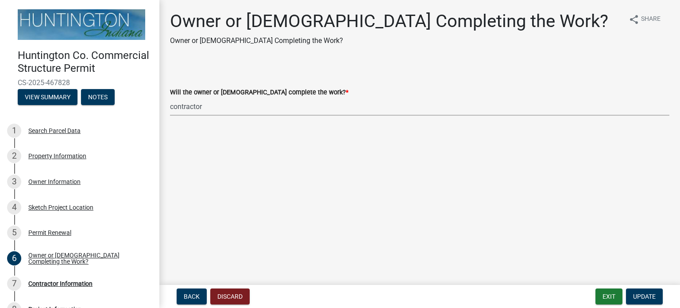
click at [196, 105] on select "Select Item... owner contractor" at bounding box center [419, 106] width 499 height 18
click at [170, 97] on select "Select Item... owner contractor" at bounding box center [419, 106] width 499 height 18
select select "f700c9d7-95a4-4f16-b8c9-1624df795856"
click at [650, 297] on span "Update" at bounding box center [644, 296] width 23 height 7
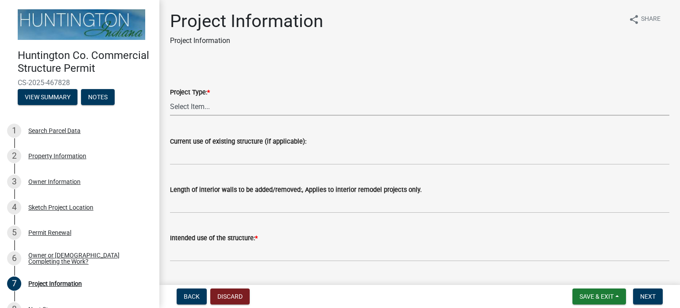
click at [195, 109] on select "Select Item... new primary structure addition to an existing primary structure …" at bounding box center [419, 106] width 499 height 18
click at [170, 97] on select "Select Item... new primary structure addition to an existing primary structure …" at bounding box center [419, 106] width 499 height 18
select select "6642949e-ec05-44f3-919e-539e51a8d7b5"
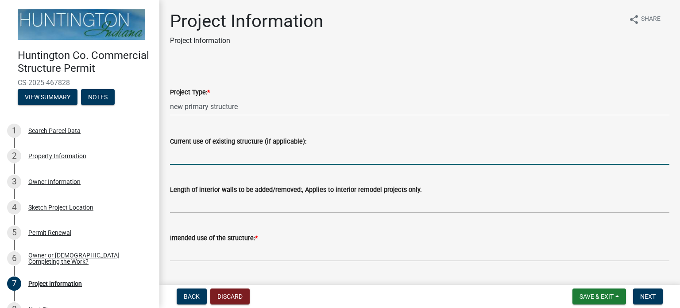
click at [292, 152] on input "Current use of existing structure (if applicable):" at bounding box center [419, 156] width 499 height 18
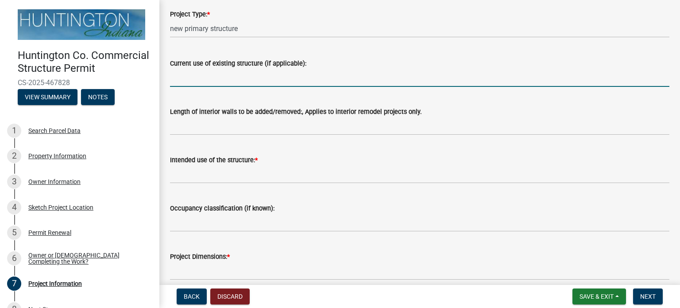
scroll to position [89, 0]
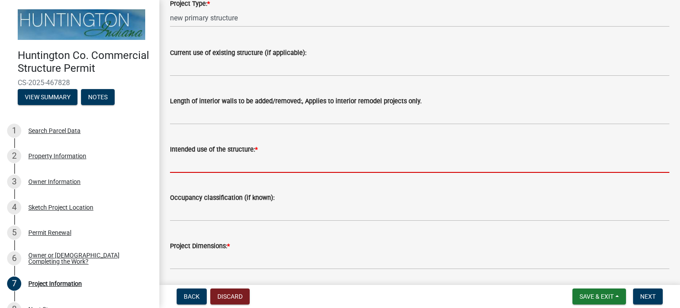
click at [262, 164] on input "Intended use of the structure: *" at bounding box center [419, 163] width 499 height 18
click at [253, 166] on input "Intended use of the structure: *" at bounding box center [419, 163] width 499 height 18
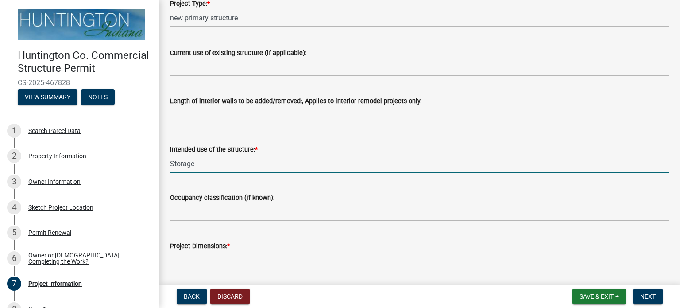
type input "Storage"
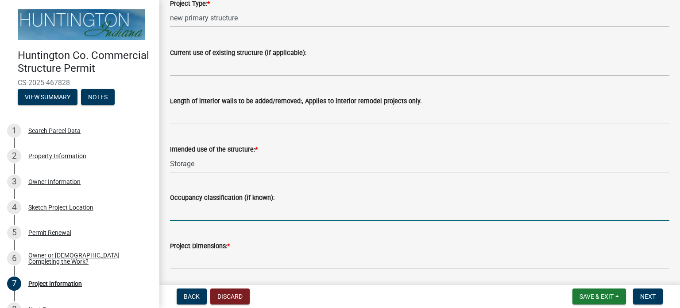
click at [220, 212] on input "Occupancy classification (if known):" at bounding box center [419, 212] width 499 height 18
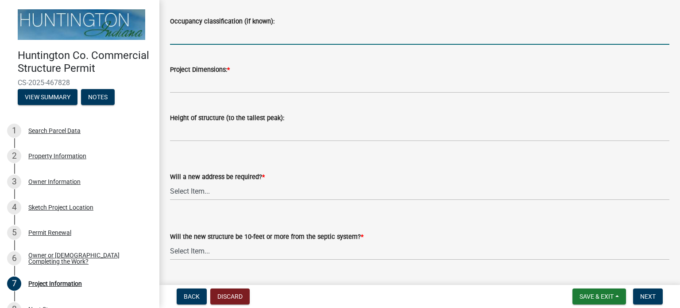
scroll to position [266, 0]
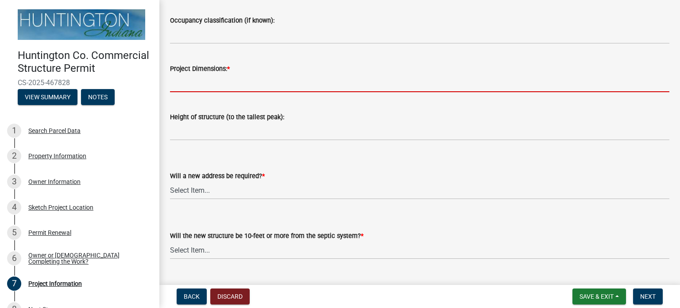
click at [181, 80] on input "Project Dimensions: *" at bounding box center [419, 83] width 499 height 18
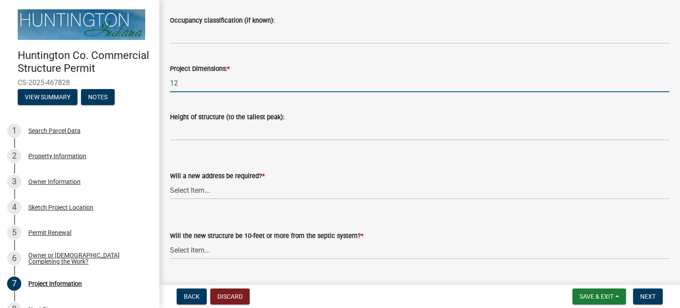
type input "1"
type input "60x120"
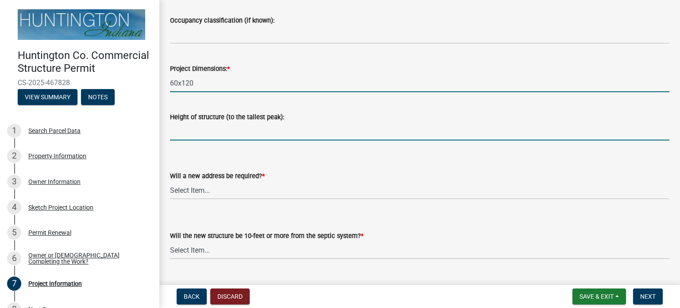
click at [180, 134] on input "Height of structure (to the tallest peak):" at bounding box center [419, 131] width 499 height 18
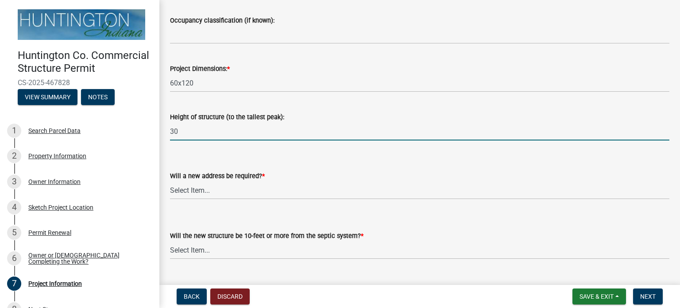
type input "30"
click at [197, 189] on select "Select Item... yes no" at bounding box center [419, 190] width 499 height 18
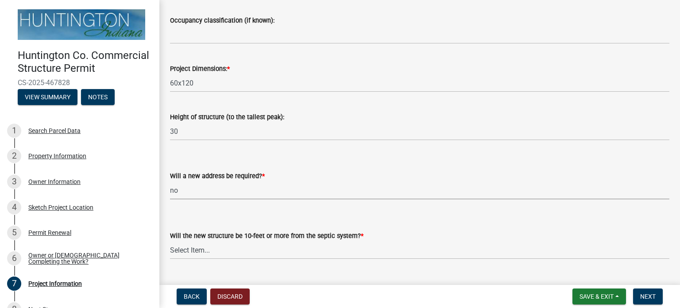
click at [170, 181] on select "Select Item... yes no" at bounding box center [419, 190] width 499 height 18
select select "2817d3a3-d629-48c9-96d6-3b67e9964fa7"
click at [218, 252] on select "Select Item... Yes No (Health Dept. approval needed) NA" at bounding box center [419, 250] width 499 height 18
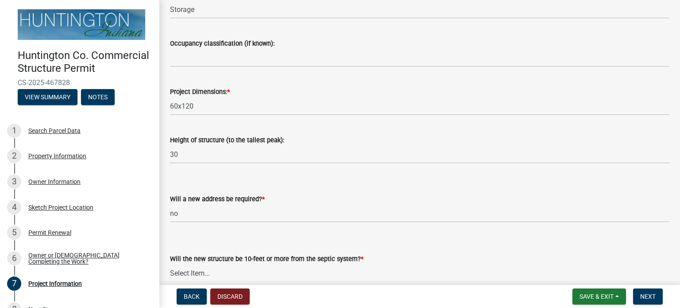
scroll to position [241, 0]
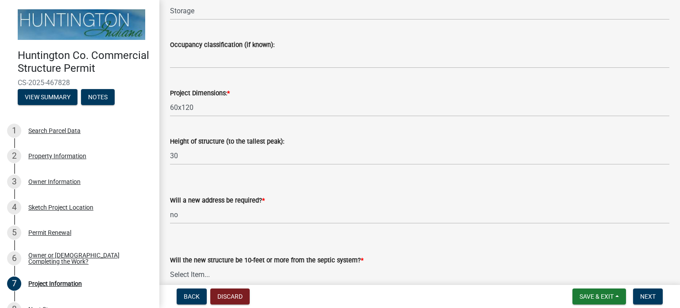
click at [215, 275] on select "Select Item... Yes No (Health Dept. approval needed) NA" at bounding box center [419, 274] width 499 height 18
click at [170, 265] on select "Select Item... Yes No (Health Dept. approval needed) NA" at bounding box center [419, 274] width 499 height 18
select select "325ce8e5-708b-4a68-9c99-d6a35f957fd4"
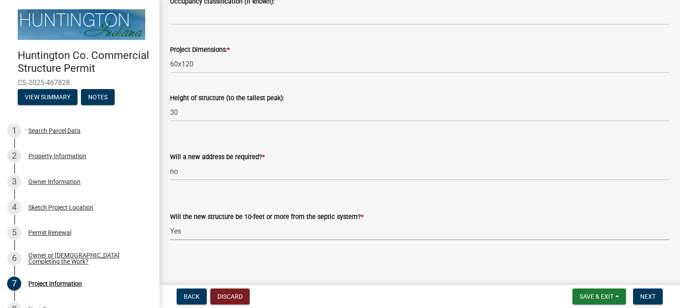
scroll to position [286, 0]
click at [644, 296] on span "Next" at bounding box center [647, 296] width 15 height 7
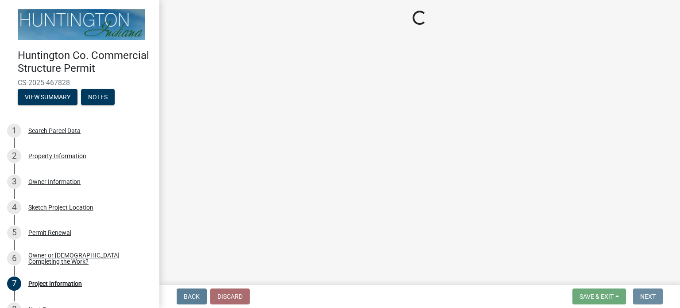
scroll to position [0, 0]
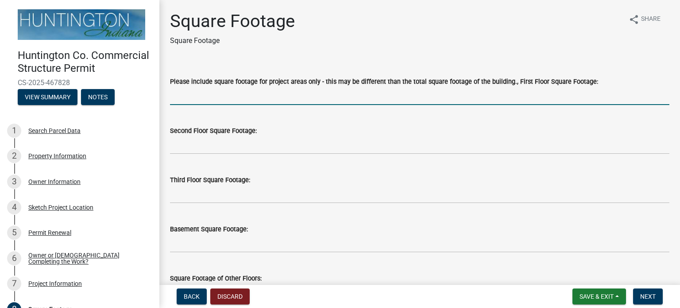
click at [207, 99] on input "text" at bounding box center [419, 96] width 499 height 18
click at [204, 94] on input "text" at bounding box center [419, 96] width 499 height 18
type input "7200"
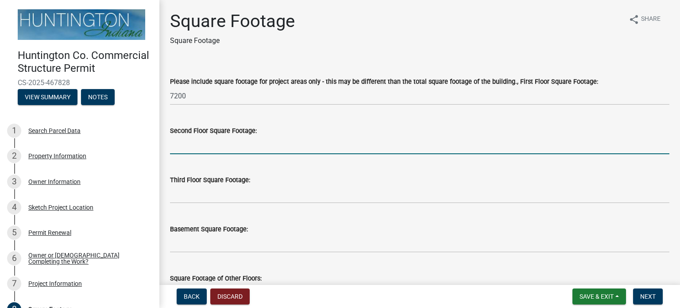
click at [202, 151] on input "text" at bounding box center [419, 145] width 499 height 18
type input "1"
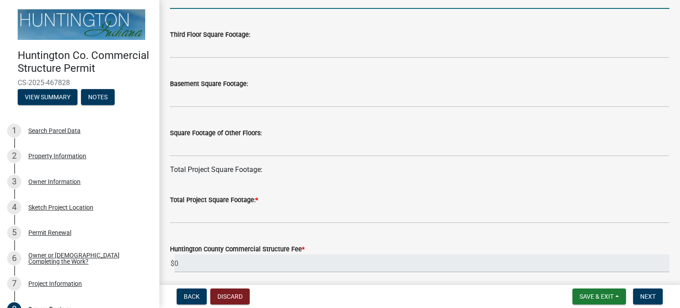
scroll to position [144, 0]
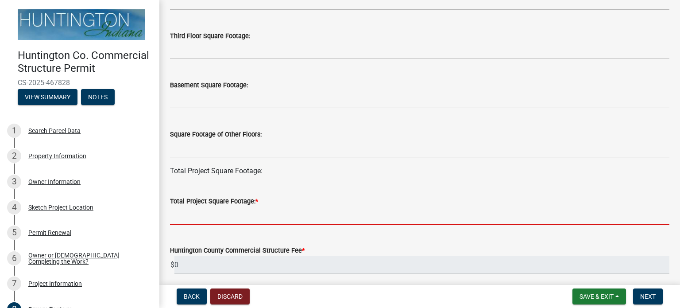
click at [270, 212] on input "text" at bounding box center [419, 215] width 499 height 18
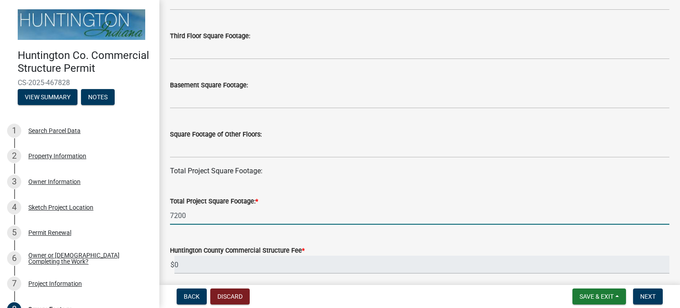
type input "7200"
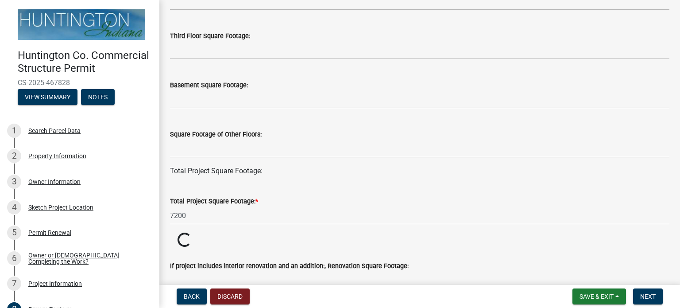
click at [325, 171] on div "Total Project Square Footage:" at bounding box center [419, 171] width 499 height 11
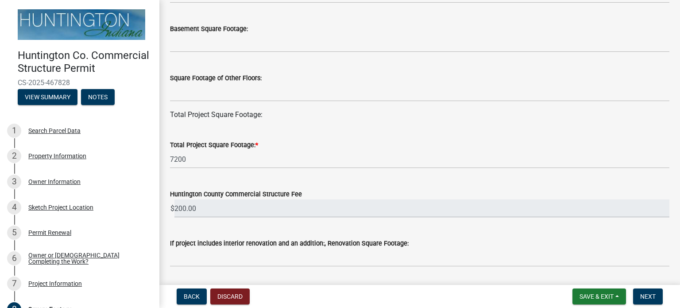
scroll to position [188, 0]
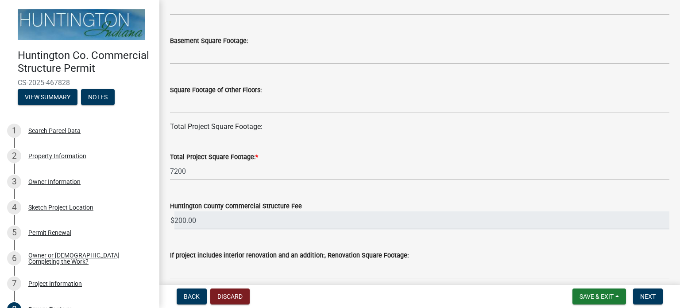
click at [317, 120] on wm-data-entity-input "Square Footage of Other Floors:" at bounding box center [419, 96] width 499 height 49
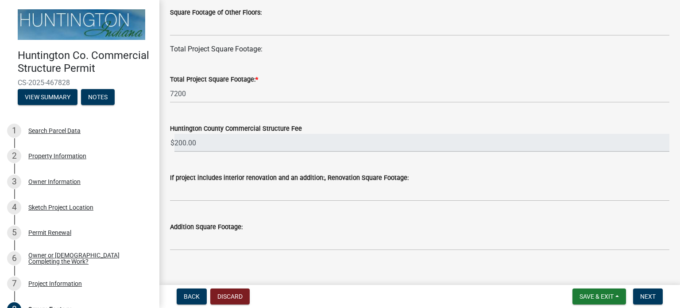
scroll to position [277, 0]
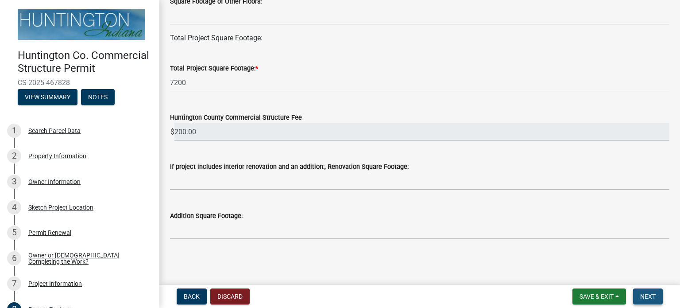
click at [646, 298] on span "Next" at bounding box center [647, 296] width 15 height 7
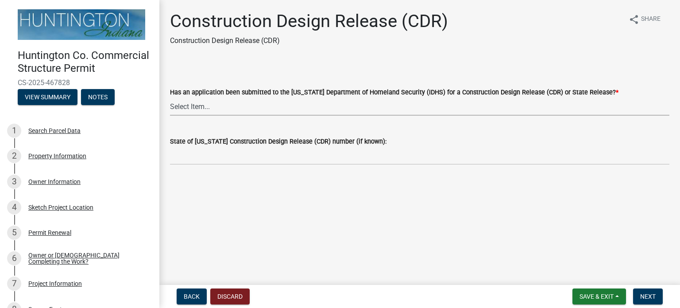
click at [199, 111] on select "Select Item... Yes No" at bounding box center [419, 106] width 499 height 18
click at [170, 97] on select "Select Item... Yes No" at bounding box center [419, 106] width 499 height 18
select select "012a2314-9ca4-477e-99cd-0d5d6cae452d"
click at [214, 143] on label "State of [US_STATE] Construction Design Release (CDR) number (if known):" at bounding box center [278, 142] width 216 height 6
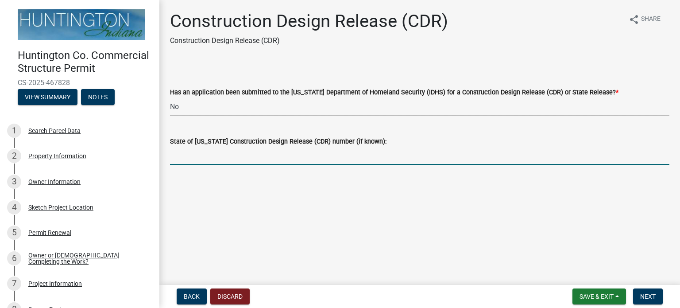
click at [214, 147] on input "State of [US_STATE] Construction Design Release (CDR) number (if known):" at bounding box center [419, 156] width 499 height 18
click at [643, 293] on span "Next" at bounding box center [647, 296] width 15 height 7
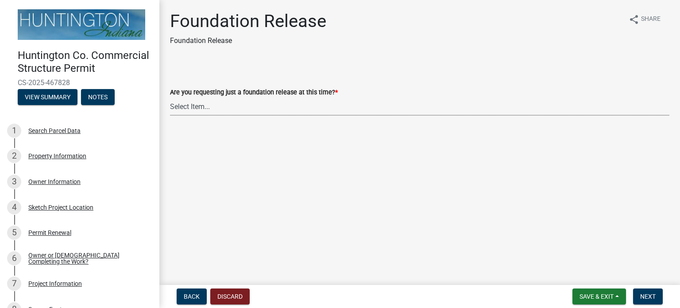
click at [218, 106] on select "Select Item... Yes No" at bounding box center [419, 106] width 499 height 18
click at [170, 97] on select "Select Item... Yes No" at bounding box center [419, 106] width 499 height 18
select select "0d21488d-720c-47f2-b9dd-91ede28171a6"
click at [647, 294] on span "Next" at bounding box center [647, 296] width 15 height 7
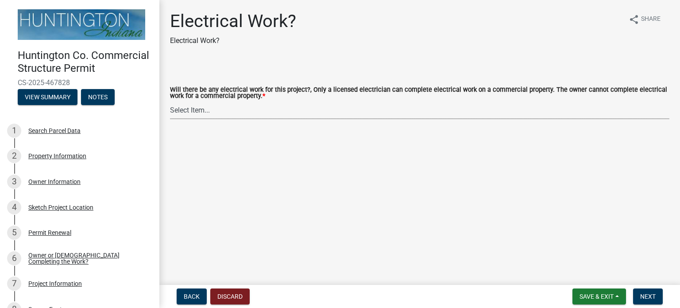
click at [210, 111] on select "Select Item... yes no" at bounding box center [419, 110] width 499 height 18
click at [170, 101] on select "Select Item... yes no" at bounding box center [419, 110] width 499 height 18
select select "f23186e2-7283-4719-9d2a-3b41e8ce62e6"
click at [646, 289] on button "Next" at bounding box center [648, 296] width 30 height 16
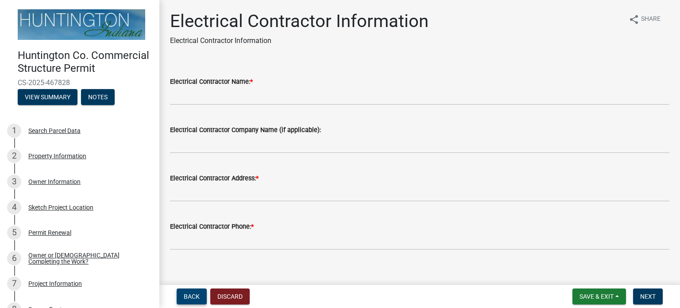
click at [199, 294] on span "Back" at bounding box center [192, 296] width 16 height 7
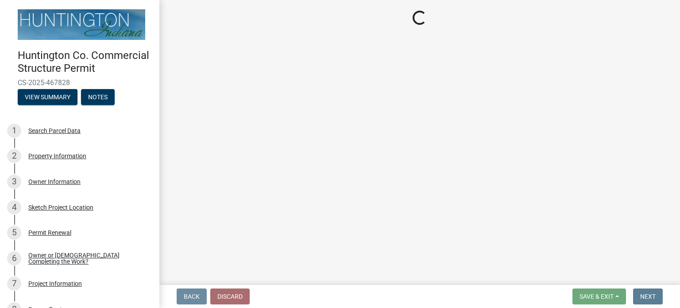
select select "f23186e2-7283-4719-9d2a-3b41e8ce62e6"
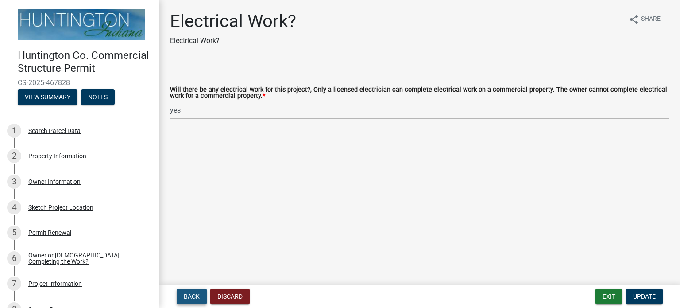
click at [185, 293] on span "Back" at bounding box center [192, 296] width 16 height 7
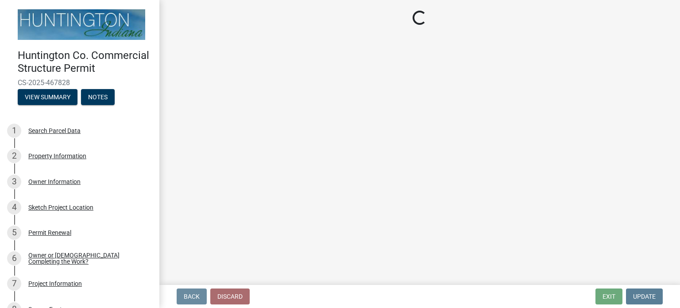
select select "0d21488d-720c-47f2-b9dd-91ede28171a6"
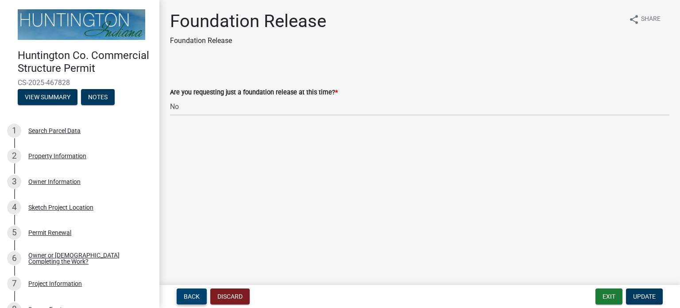
click at [186, 293] on span "Back" at bounding box center [192, 296] width 16 height 7
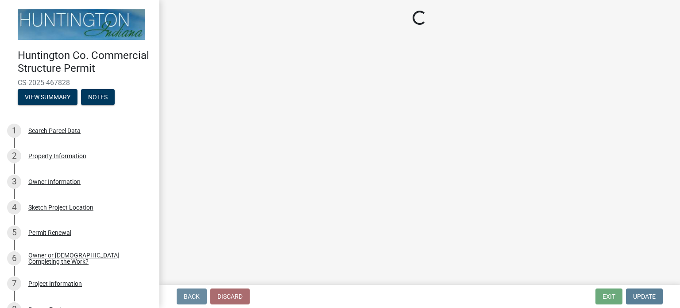
select select "012a2314-9ca4-477e-99cd-0d5d6cae452d"
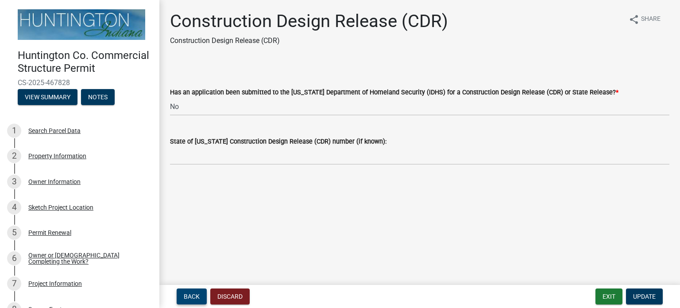
click at [186, 293] on span "Back" at bounding box center [192, 296] width 16 height 7
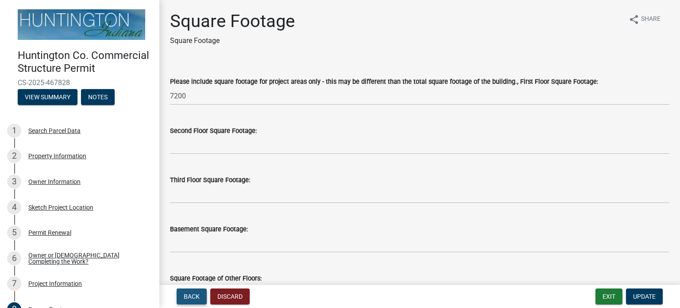
click at [186, 293] on span "Back" at bounding box center [192, 296] width 16 height 7
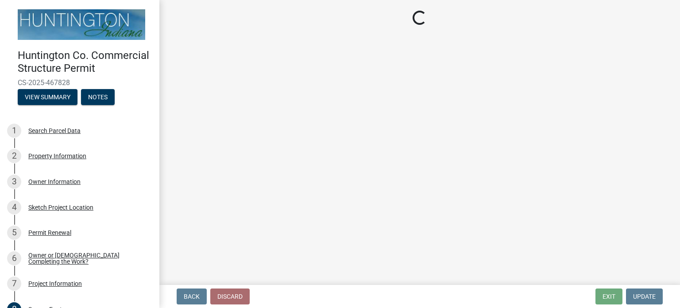
select select "6642949e-ec05-44f3-919e-539e51a8d7b5"
select select "2817d3a3-d629-48c9-96d6-3b67e9964fa7"
select select "325ce8e5-708b-4a68-9c99-d6a35f957fd4"
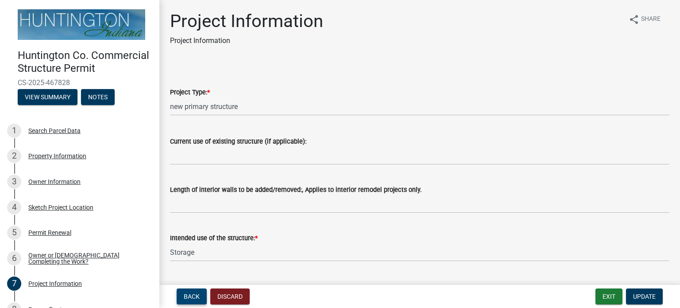
click at [186, 293] on span "Back" at bounding box center [192, 296] width 16 height 7
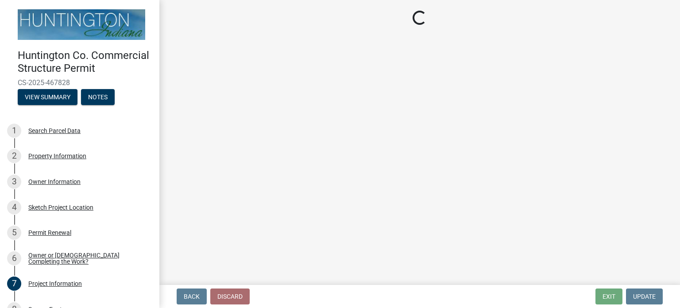
select select "f700c9d7-95a4-4f16-b8c9-1624df795856"
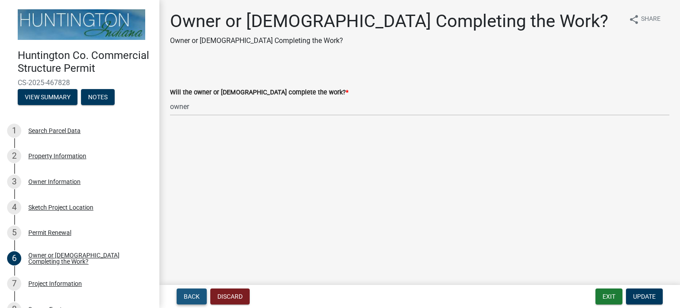
click at [186, 293] on span "Back" at bounding box center [192, 296] width 16 height 7
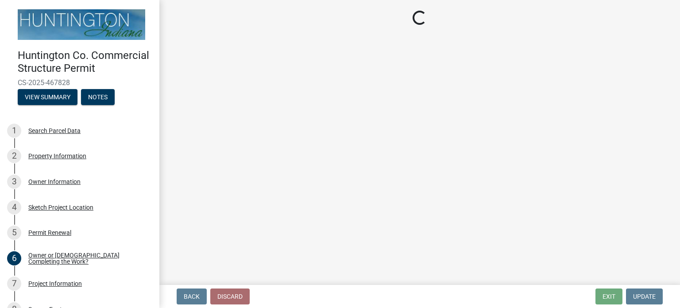
select select "97e125b5-97e1-4674-8df5-e9a4fca85b10"
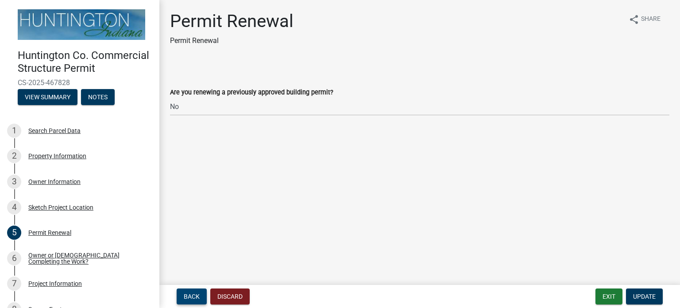
click at [186, 293] on span "Back" at bounding box center [192, 296] width 16 height 7
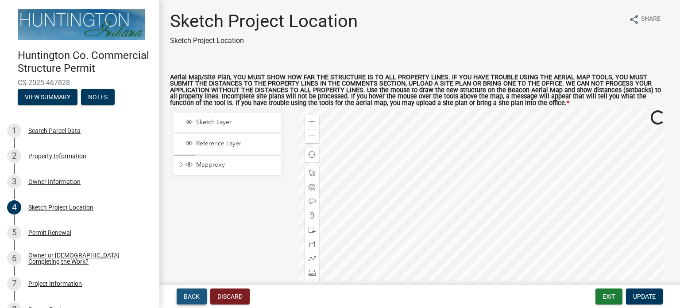
click at [186, 293] on span "Back" at bounding box center [192, 296] width 16 height 7
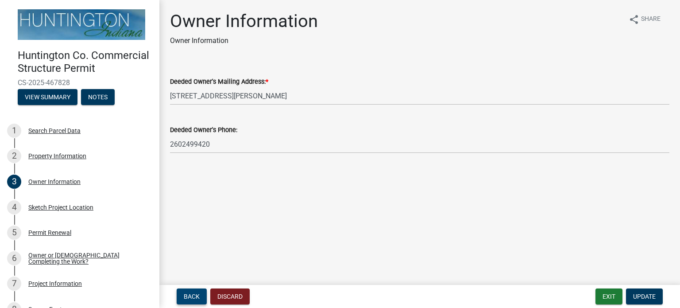
click at [186, 293] on span "Back" at bounding box center [192, 296] width 16 height 7
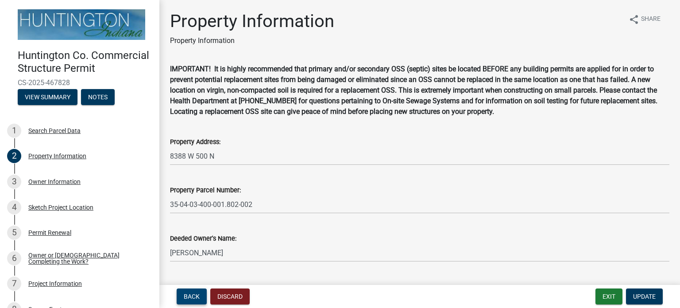
click at [186, 293] on span "Back" at bounding box center [192, 296] width 16 height 7
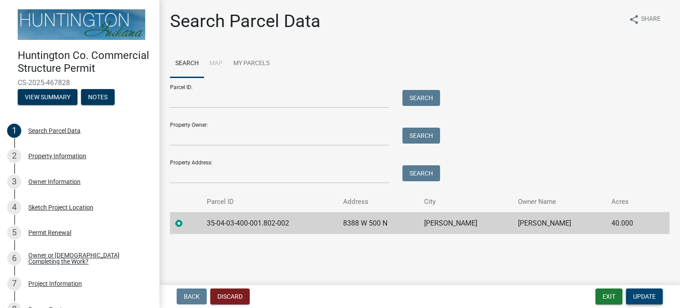
click at [645, 299] on span "Update" at bounding box center [644, 296] width 23 height 7
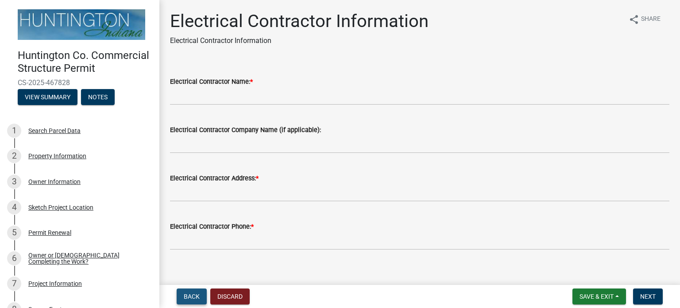
click at [196, 294] on span "Back" at bounding box center [192, 296] width 16 height 7
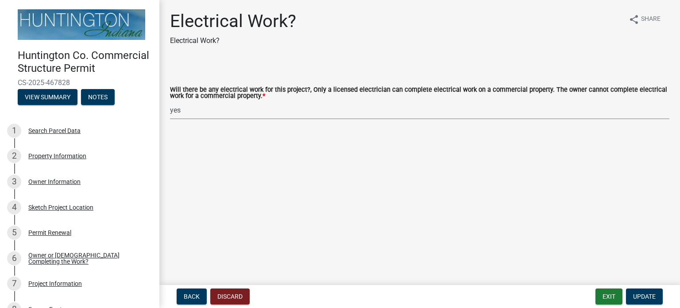
click at [187, 114] on select "Select Item... yes no" at bounding box center [419, 110] width 499 height 18
click at [170, 101] on select "Select Item... yes no" at bounding box center [419, 110] width 499 height 18
select select "ac6ac60b-d6ec-4b4d-8154-b2aa8a441272"
click at [638, 295] on span "Update" at bounding box center [644, 296] width 23 height 7
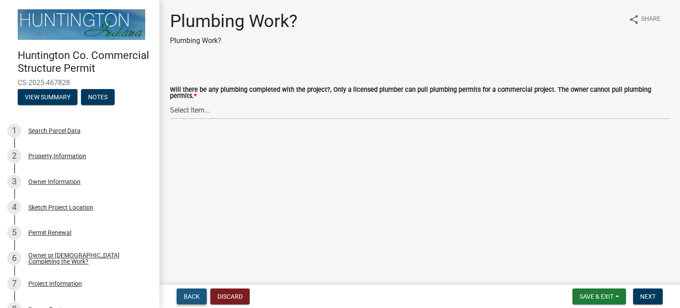
click at [197, 293] on span "Back" at bounding box center [192, 296] width 16 height 7
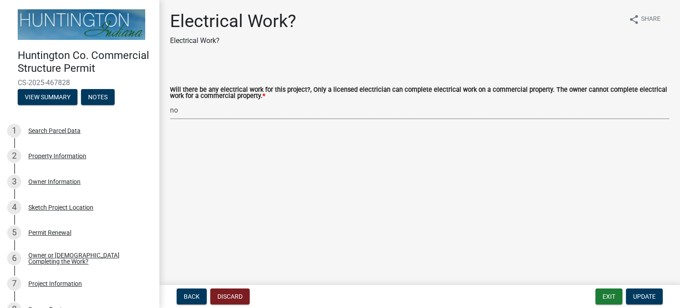
click at [195, 108] on select "Select Item... yes no" at bounding box center [419, 110] width 499 height 18
click at [170, 101] on select "Select Item... yes no" at bounding box center [419, 110] width 499 height 18
select select "f23186e2-7283-4719-9d2a-3b41e8ce62e6"
click at [645, 296] on span "Update" at bounding box center [644, 296] width 23 height 7
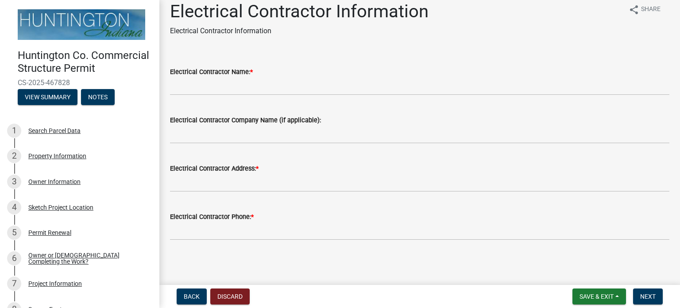
scroll to position [10, 0]
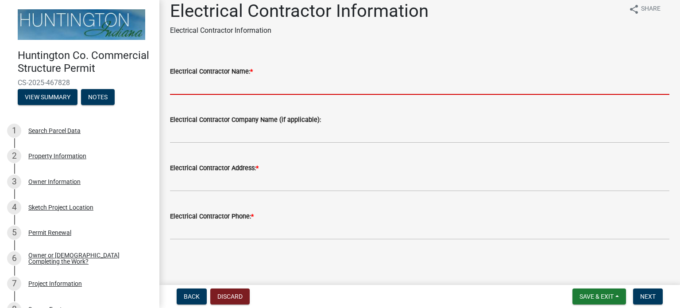
click at [185, 88] on input "Electrical Contractor Name: *" at bounding box center [419, 86] width 499 height 18
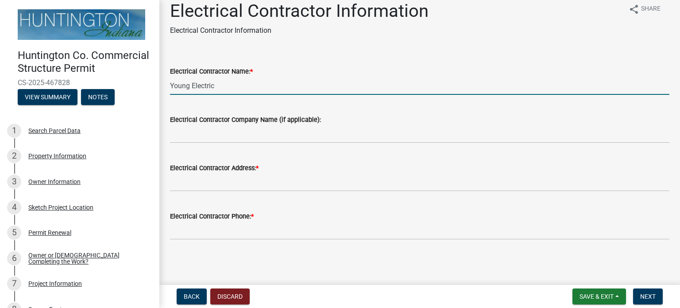
drag, startPoint x: 223, startPoint y: 85, endPoint x: 166, endPoint y: 86, distance: 56.7
click at [166, 86] on div "Electrical Contractor Name: * Young Electric" at bounding box center [419, 74] width 513 height 41
type input "Young Electric"
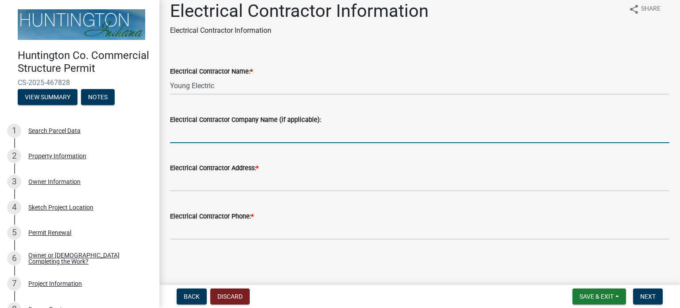
click at [200, 131] on input "Electrical Contractor Company Name (if applicable):" at bounding box center [419, 134] width 499 height 18
type input "Young Electric"
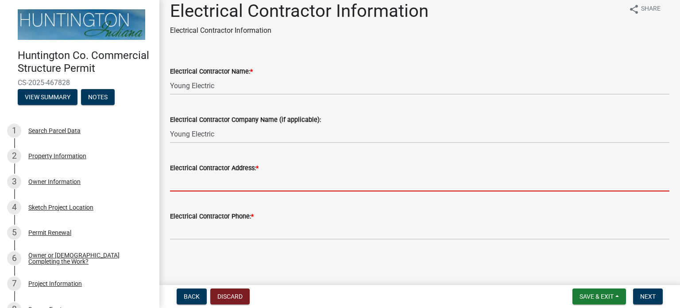
click at [213, 182] on input "Electrical Contractor Address: *" at bounding box center [419, 182] width 499 height 18
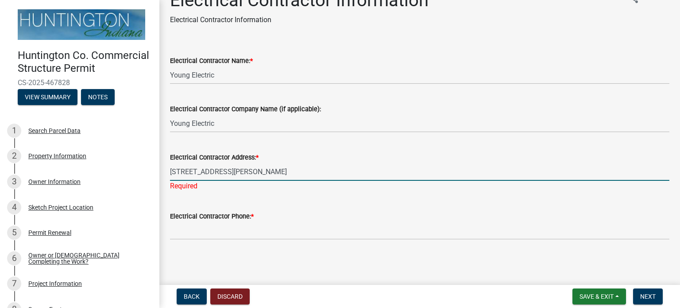
type input "[STREET_ADDRESS][PERSON_NAME]"
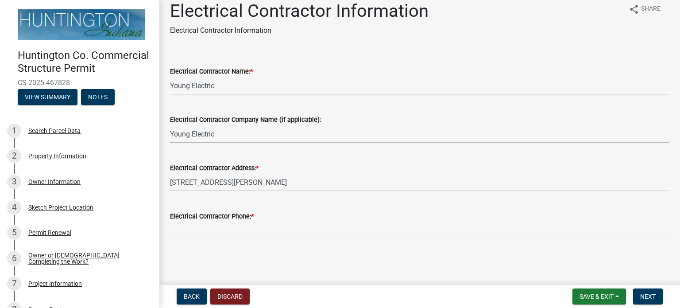
click at [285, 205] on div "Electrical Contractor Phone: *" at bounding box center [419, 218] width 499 height 41
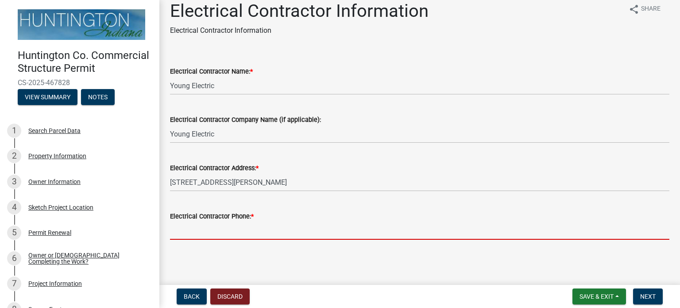
click at [252, 228] on input "Electrical Contractor Phone: *" at bounding box center [419, 230] width 499 height 18
paste input "[PHONE_NUMBER]"
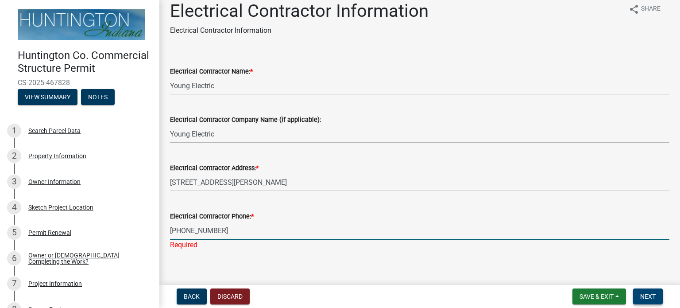
type input "[PHONE_NUMBER]"
click at [641, 295] on span "Next" at bounding box center [647, 296] width 15 height 7
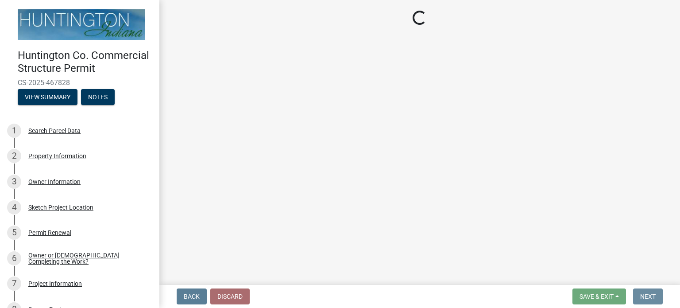
scroll to position [0, 0]
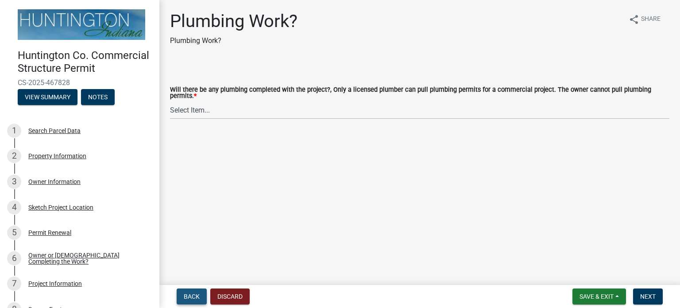
click at [191, 293] on span "Back" at bounding box center [192, 296] width 16 height 7
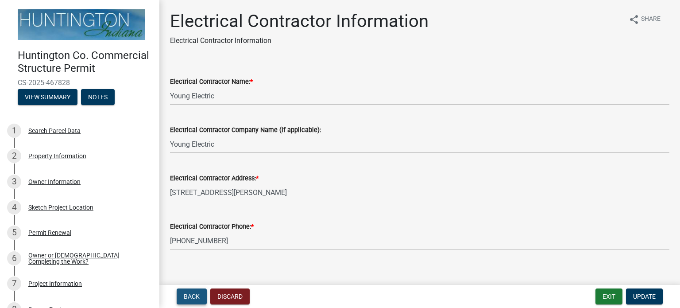
click at [191, 293] on span "Back" at bounding box center [192, 296] width 16 height 7
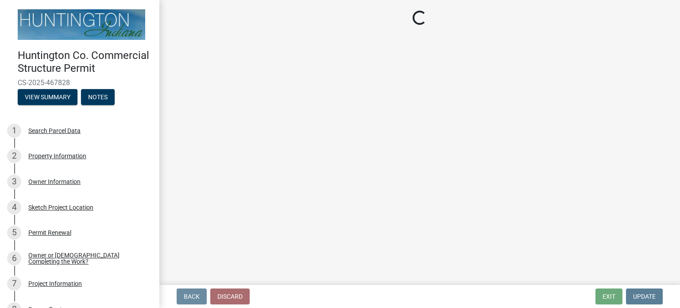
select select "f23186e2-7283-4719-9d2a-3b41e8ce62e6"
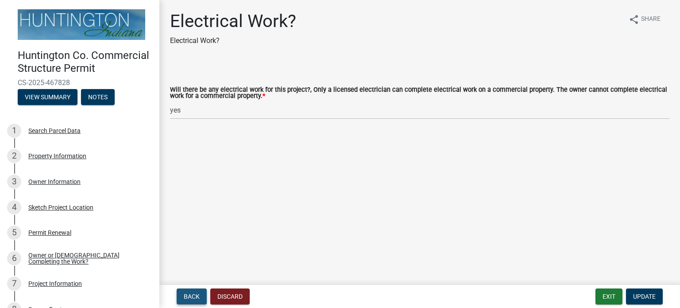
click at [191, 293] on span "Back" at bounding box center [192, 296] width 16 height 7
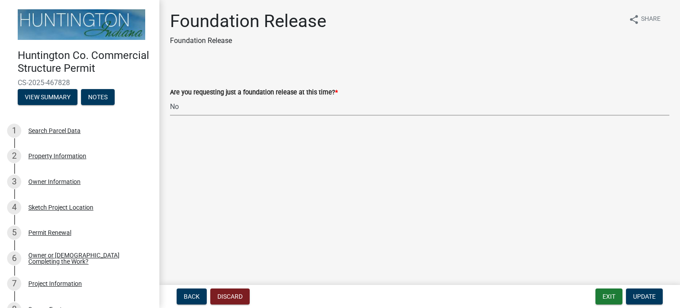
click at [188, 108] on select "Select Item... Yes No" at bounding box center [419, 106] width 499 height 18
click at [170, 97] on select "Select Item... Yes No" at bounding box center [419, 106] width 499 height 18
select select "b54fc08c-a18e-4677-a0aa-c924f30662d4"
click at [641, 293] on span "Update" at bounding box center [644, 296] width 23 height 7
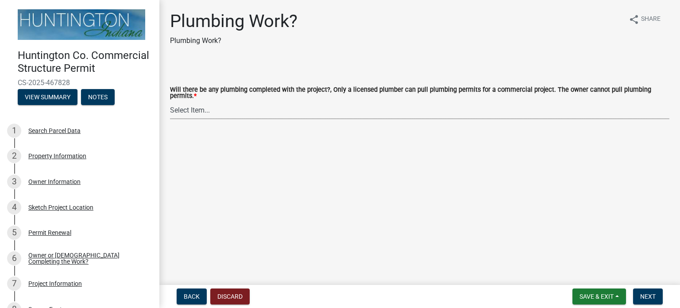
click at [309, 108] on select "Select Item... yes no" at bounding box center [419, 110] width 499 height 18
click at [170, 101] on select "Select Item... yes no" at bounding box center [419, 110] width 499 height 18
select select "64dbf000-c140-4b43-913e-451fbc997564"
click at [644, 294] on span "Next" at bounding box center [647, 296] width 15 height 7
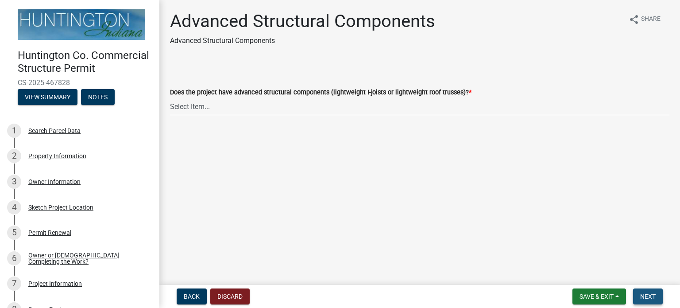
click at [644, 294] on span "Next" at bounding box center [647, 296] width 15 height 7
click at [455, 105] on select "Select Item... Yes No" at bounding box center [419, 106] width 499 height 18
click at [197, 297] on span "Back" at bounding box center [192, 296] width 16 height 7
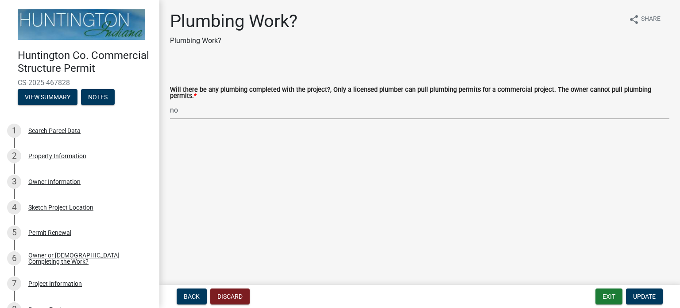
click at [196, 107] on select "Select Item... yes no" at bounding box center [419, 110] width 499 height 18
click at [170, 101] on select "Select Item... yes no" at bounding box center [419, 110] width 499 height 18
select select "37649394-1293-4590-a0a1-adbec6cdd171"
click at [640, 293] on span "Update" at bounding box center [644, 296] width 23 height 7
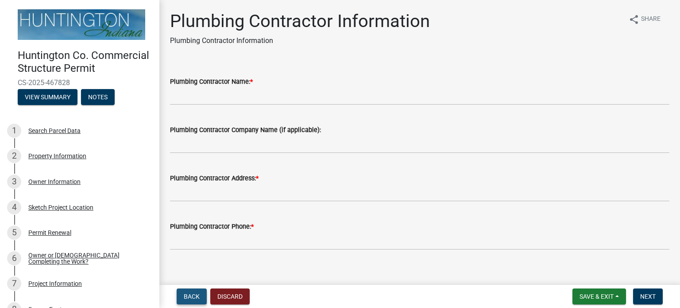
click at [192, 294] on span "Back" at bounding box center [192, 296] width 16 height 7
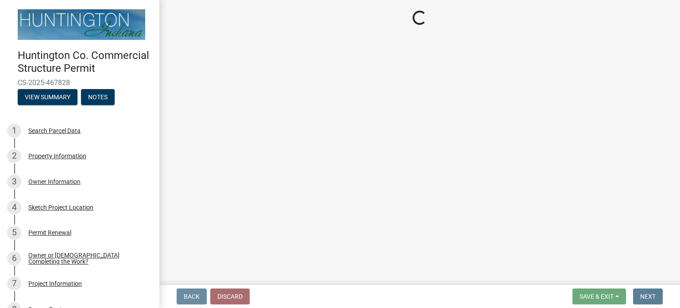
select select "37649394-1293-4590-a0a1-adbec6cdd171"
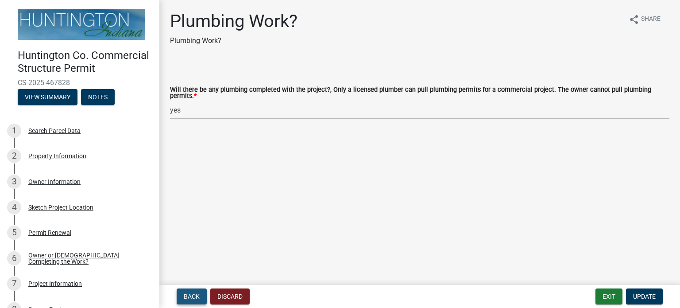
click at [197, 293] on span "Back" at bounding box center [192, 296] width 16 height 7
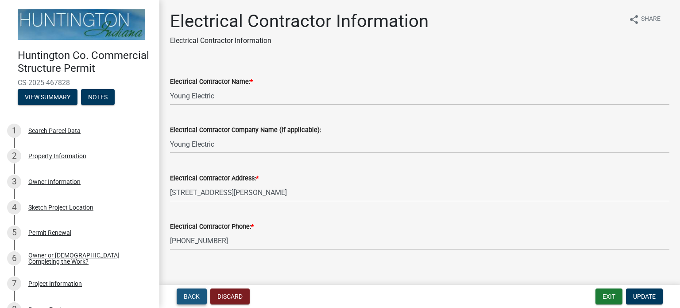
click at [197, 293] on span "Back" at bounding box center [192, 296] width 16 height 7
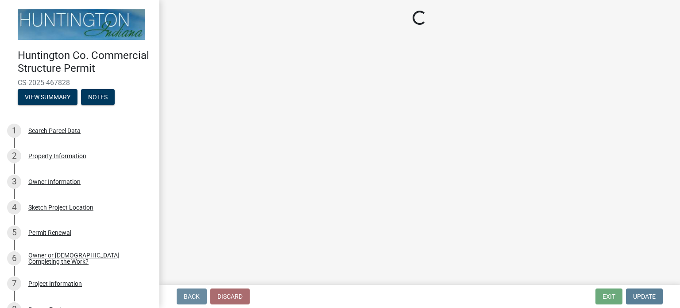
select select "f23186e2-7283-4719-9d2a-3b41e8ce62e6"
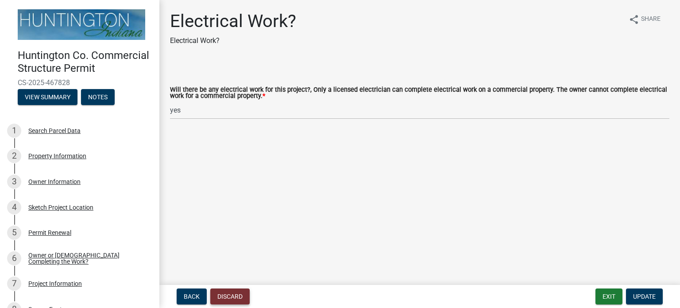
click at [225, 295] on button "Discard" at bounding box center [229, 296] width 39 height 16
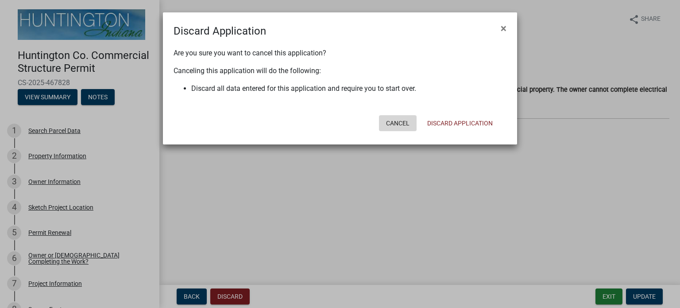
click at [397, 120] on button "Cancel" at bounding box center [398, 123] width 38 height 16
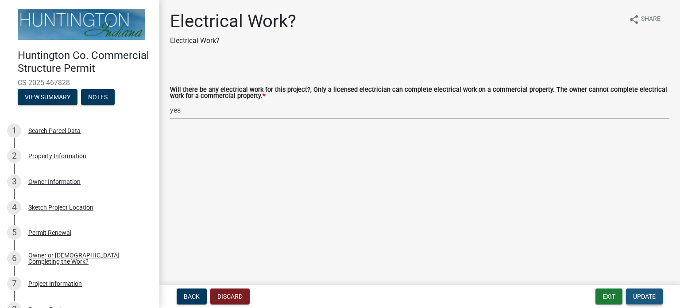
click at [633, 297] on span "Update" at bounding box center [644, 296] width 23 height 7
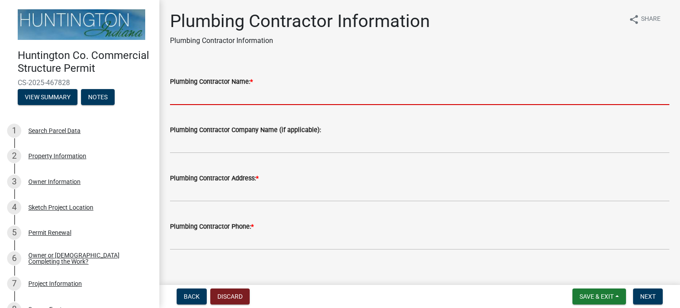
click at [278, 99] on input "Plumbing Contractor Name: *" at bounding box center [419, 96] width 499 height 18
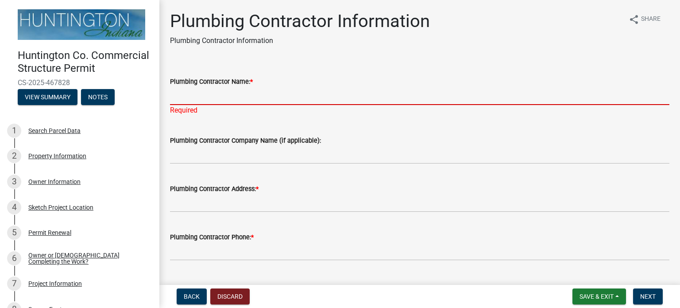
click at [266, 98] on input "Plumbing Contractor Name: *" at bounding box center [419, 96] width 499 height 18
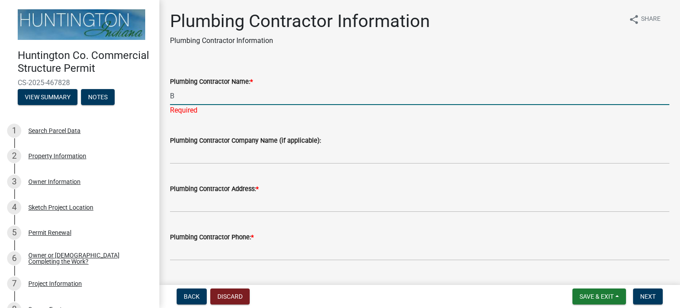
click at [266, 98] on input "B" at bounding box center [419, 96] width 499 height 18
type input "[PERSON_NAME]"
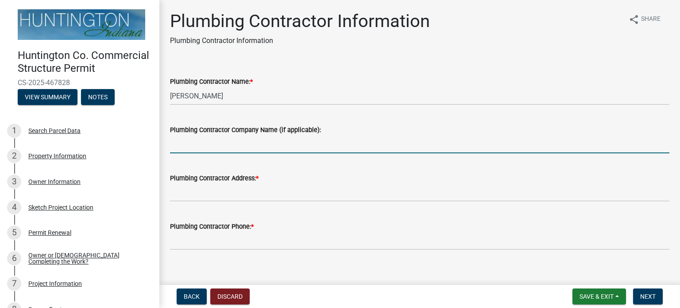
click at [228, 158] on wm-data-entity-input "Plumbing Contractor Company Name (if applicable):" at bounding box center [419, 136] width 499 height 48
type input "[PERSON_NAME] Plumbing"
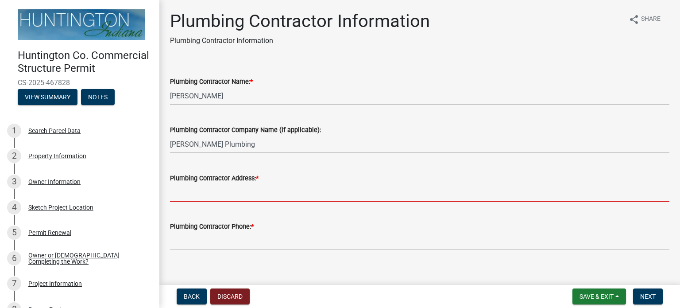
click at [213, 193] on input "Plumbing Contractor Address: *" at bounding box center [419, 192] width 499 height 18
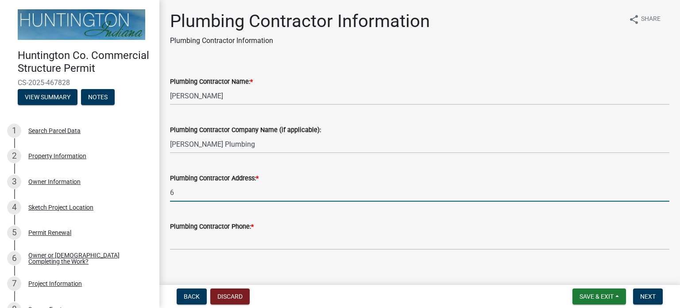
click at [213, 193] on input "6" at bounding box center [419, 192] width 499 height 18
type input "[STREET_ADDRESS]"
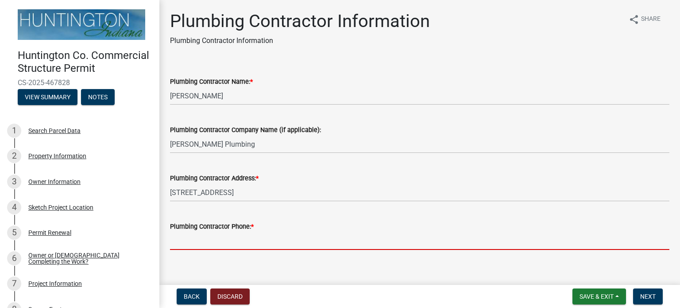
click at [182, 237] on input "Plumbing Contractor Phone: *" at bounding box center [419, 241] width 499 height 18
click at [178, 235] on input "Plumbing Contractor Phone: *" at bounding box center [419, 241] width 499 height 18
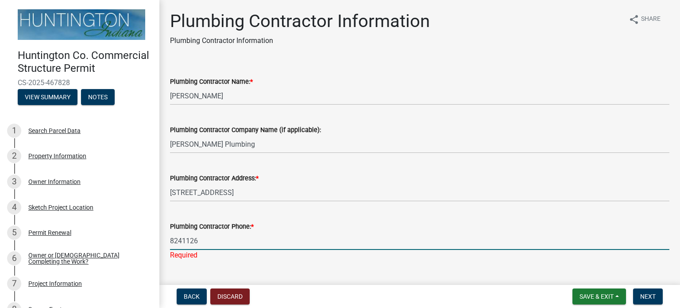
click at [171, 240] on input "8241126" at bounding box center [419, 241] width 499 height 18
type input "2608241126"
click at [648, 298] on span "Next" at bounding box center [647, 296] width 15 height 7
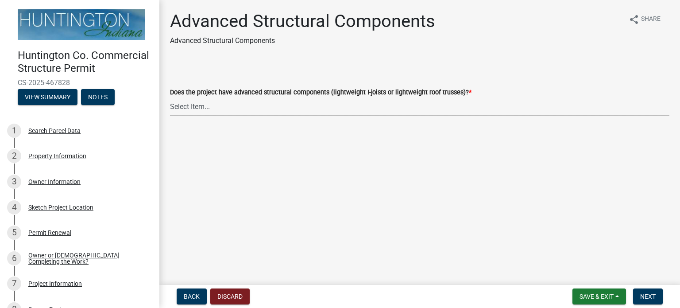
click at [260, 104] on select "Select Item... Yes No" at bounding box center [419, 106] width 499 height 18
click at [170, 97] on select "Select Item... Yes No" at bounding box center [419, 106] width 499 height 18
select select "effa7f85-e56d-4a10-ae6e-beb7be731e4c"
click at [644, 294] on span "Next" at bounding box center [647, 296] width 15 height 7
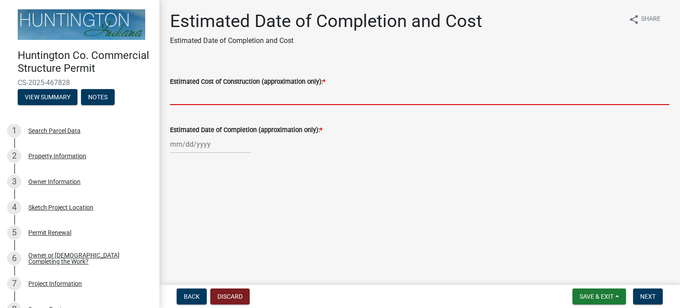
click at [256, 98] on input "Estimated Cost of Construction (approximation only): *" at bounding box center [419, 96] width 499 height 18
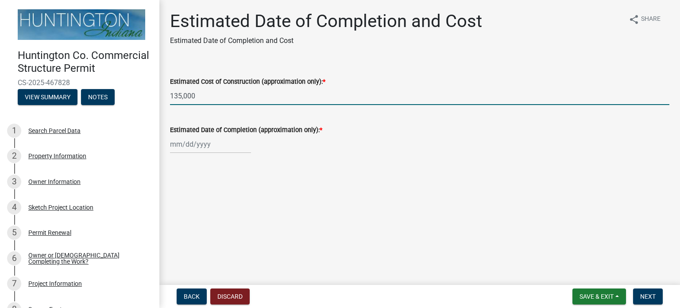
type input "135,000"
select select "8"
select select "2025"
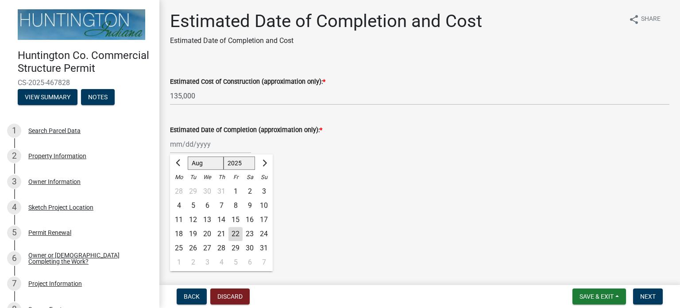
click at [232, 147] on div "[PERSON_NAME] Feb Mar Apr [PERSON_NAME][DATE] Oct Nov [DATE] 1526 1527 1528 152…" at bounding box center [210, 144] width 81 height 18
click at [262, 160] on button "Next month" at bounding box center [264, 163] width 11 height 14
select select "11"
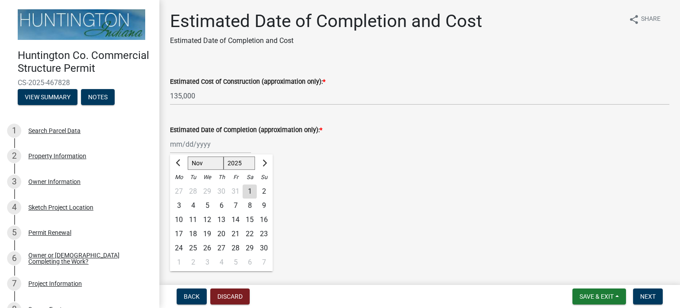
click at [218, 219] on div "13" at bounding box center [221, 219] width 14 height 14
type input "[DATE]"
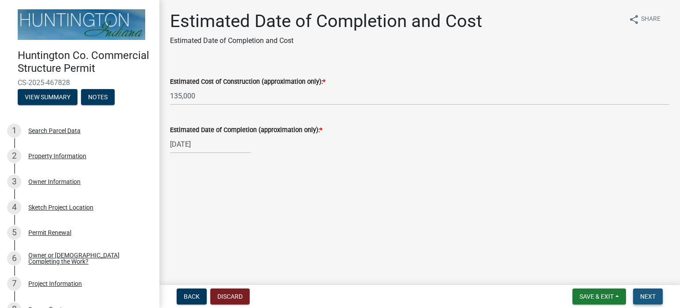
click at [642, 295] on span "Next" at bounding box center [647, 296] width 15 height 7
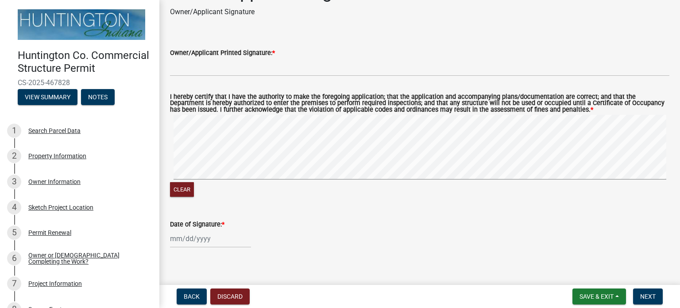
scroll to position [38, 0]
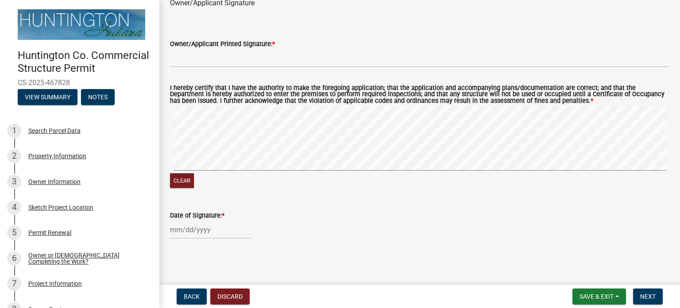
select select "8"
select select "2025"
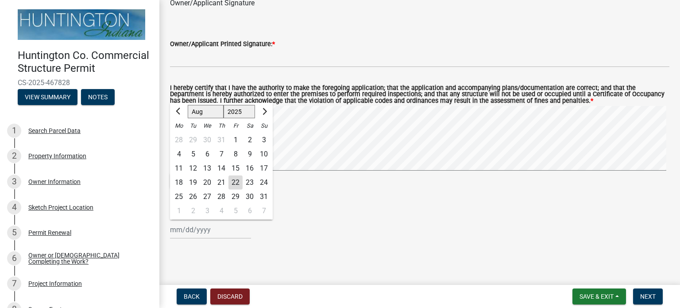
click at [192, 232] on input "Date of Signature: *" at bounding box center [210, 229] width 81 height 18
click at [234, 180] on div "22" at bounding box center [235, 182] width 14 height 14
type input "[DATE]"
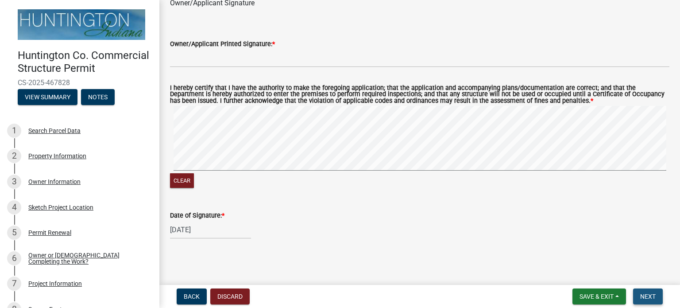
click at [646, 296] on span "Next" at bounding box center [647, 296] width 15 height 7
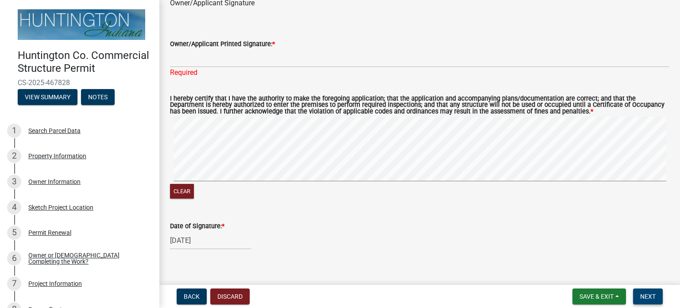
click at [228, 184] on div "Clear" at bounding box center [419, 158] width 499 height 84
click at [349, 199] on div "Clear" at bounding box center [419, 158] width 499 height 84
click at [643, 293] on span "Next" at bounding box center [647, 296] width 15 height 7
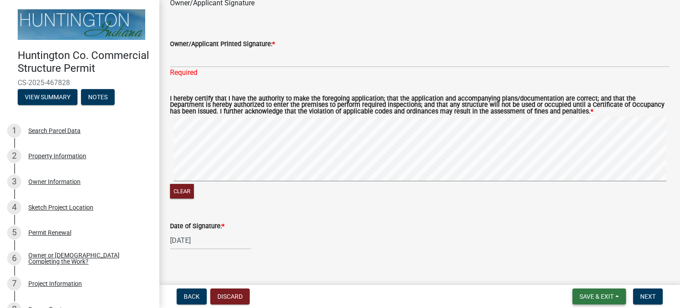
click at [592, 293] on span "Save & Exit" at bounding box center [596, 296] width 34 height 7
click at [586, 274] on button "Save & Exit" at bounding box center [590, 272] width 71 height 21
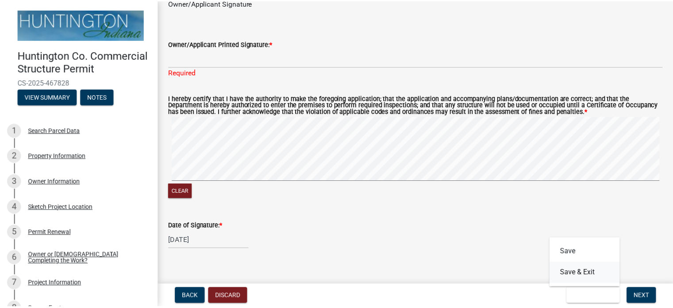
scroll to position [0, 0]
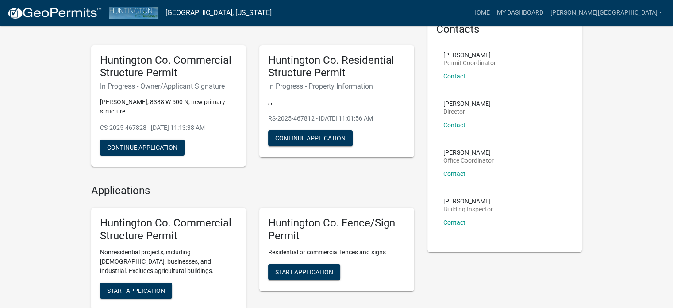
scroll to position [50, 0]
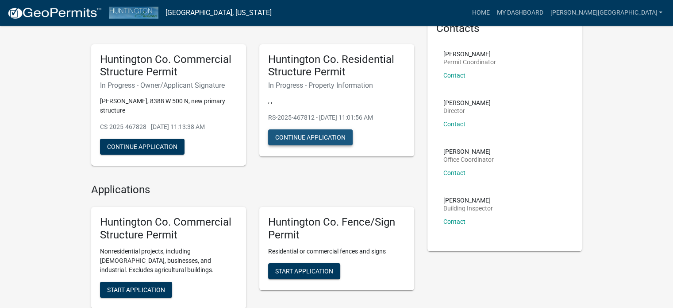
click at [290, 135] on button "Continue Application" at bounding box center [310, 137] width 85 height 16
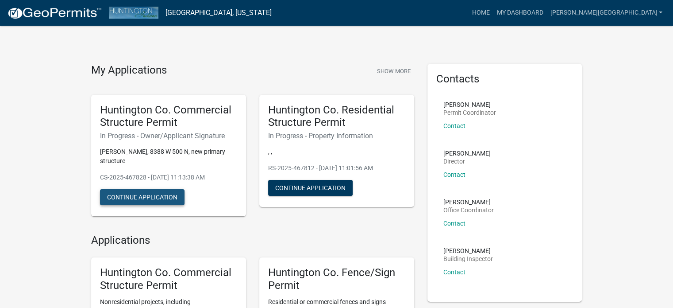
click at [123, 193] on button "Continue Application" at bounding box center [142, 197] width 85 height 16
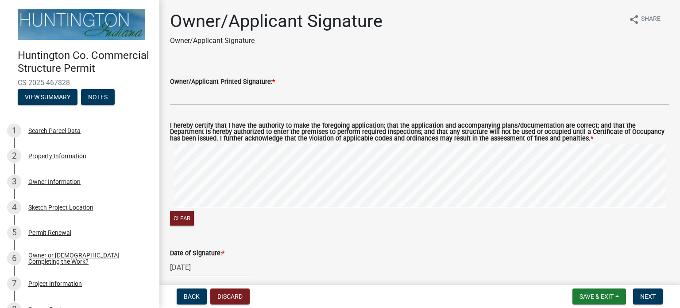
click at [252, 240] on div "Date of Signature: * [DATE]" at bounding box center [419, 255] width 499 height 41
click at [650, 293] on span "Next" at bounding box center [647, 296] width 15 height 7
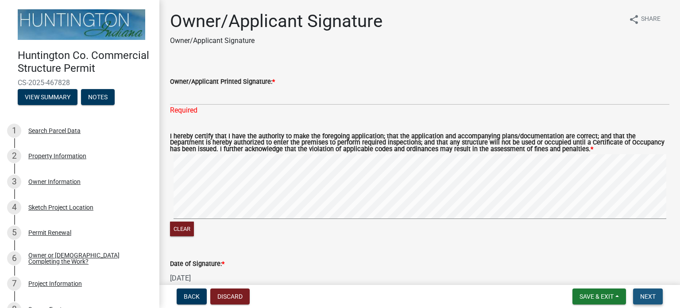
click at [650, 293] on span "Next" at bounding box center [647, 296] width 15 height 7
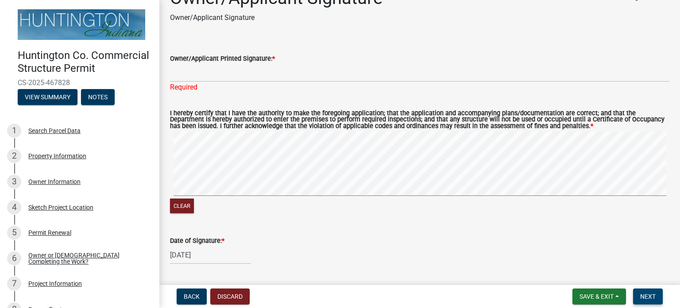
scroll to position [48, 0]
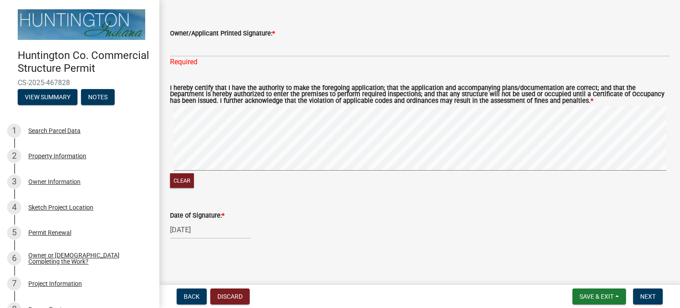
click at [384, 259] on main "Owner/Applicant Signature Owner/Applicant Signature share Share Owner/Applicant…" at bounding box center [419, 140] width 521 height 281
click at [643, 295] on span "Next" at bounding box center [647, 296] width 15 height 7
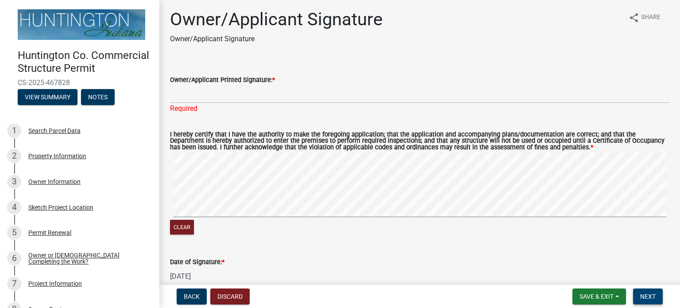
scroll to position [0, 0]
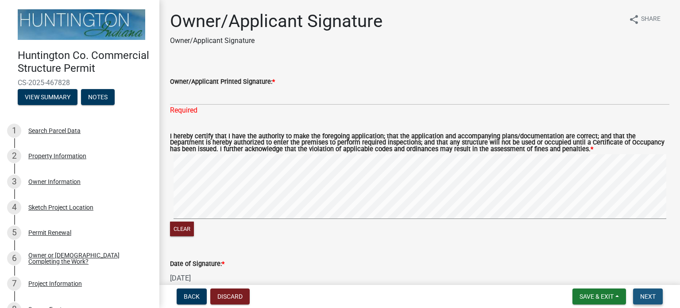
click at [644, 293] on span "Next" at bounding box center [647, 296] width 15 height 7
click at [609, 295] on span "Save & Exit" at bounding box center [596, 296] width 34 height 7
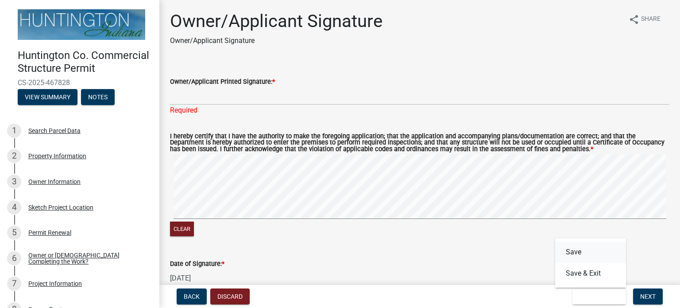
click at [590, 253] on button "Save" at bounding box center [590, 251] width 71 height 21
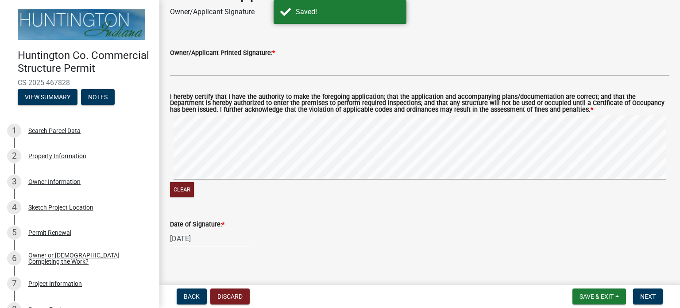
scroll to position [38, 0]
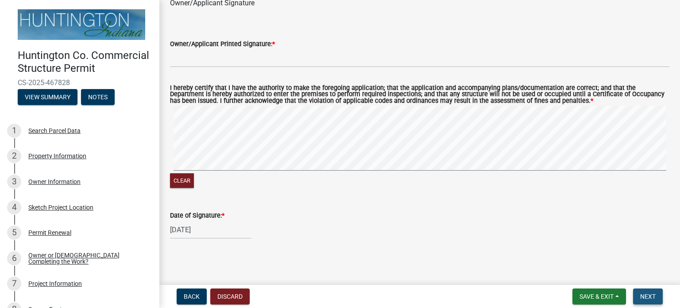
click at [648, 297] on span "Next" at bounding box center [647, 296] width 15 height 7
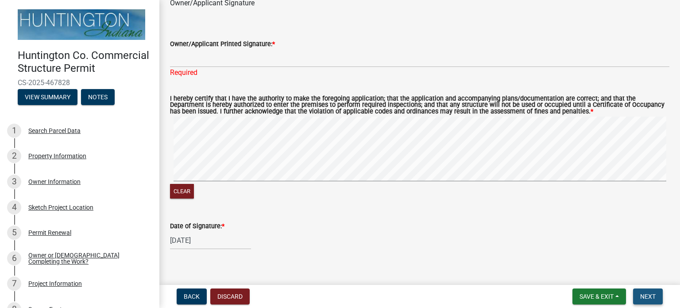
click at [648, 297] on span "Next" at bounding box center [647, 296] width 15 height 7
click at [184, 190] on button "Clear" at bounding box center [182, 191] width 24 height 15
click at [602, 300] on button "Save & Exit" at bounding box center [599, 296] width 54 height 16
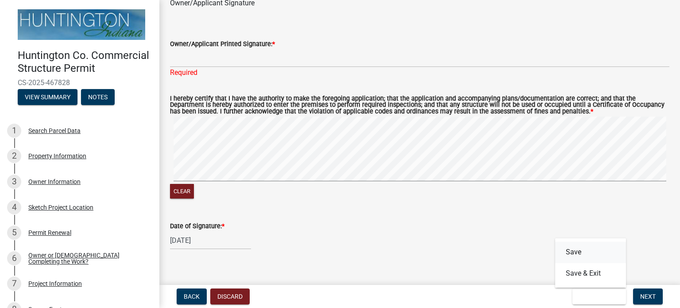
click at [588, 255] on button "Save" at bounding box center [590, 251] width 71 height 21
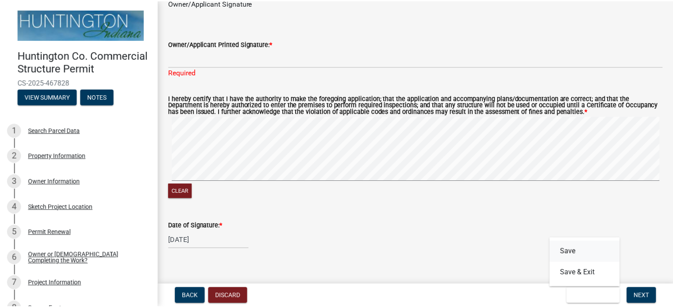
scroll to position [0, 0]
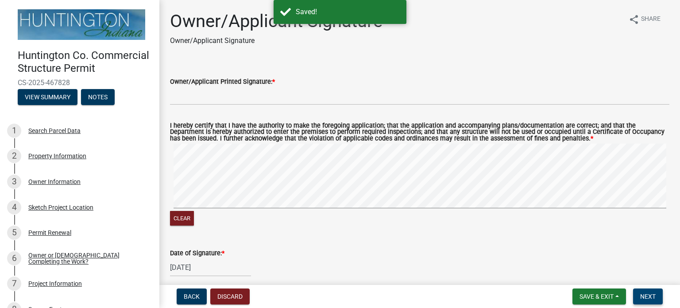
click at [643, 301] on button "Next" at bounding box center [648, 296] width 30 height 16
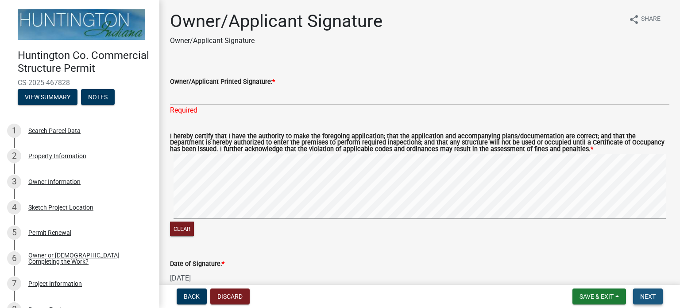
click at [643, 301] on button "Next" at bounding box center [648, 296] width 30 height 16
click at [201, 295] on button "Back" at bounding box center [192, 296] width 30 height 16
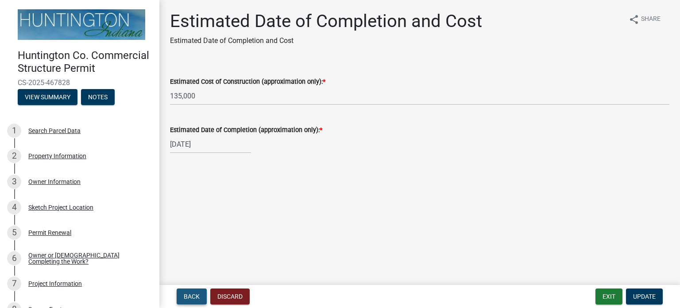
click at [201, 295] on button "Back" at bounding box center [192, 296] width 30 height 16
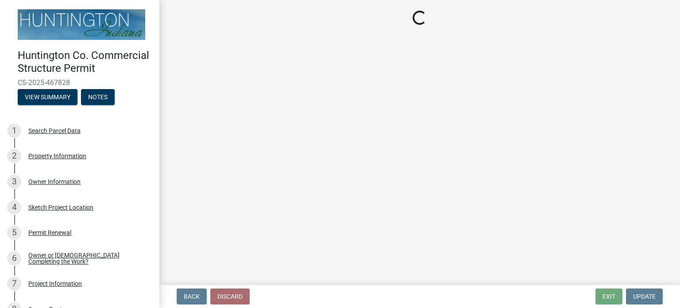
select select "effa7f85-e56d-4a10-ae6e-beb7be731e4c"
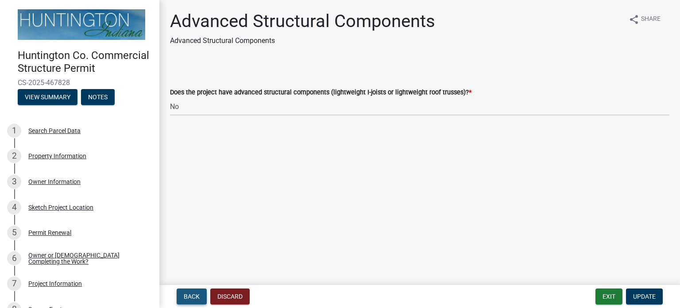
click at [201, 295] on button "Back" at bounding box center [192, 296] width 30 height 16
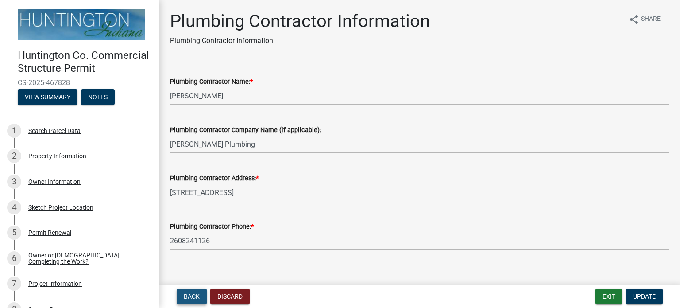
click at [201, 295] on button "Back" at bounding box center [192, 296] width 30 height 16
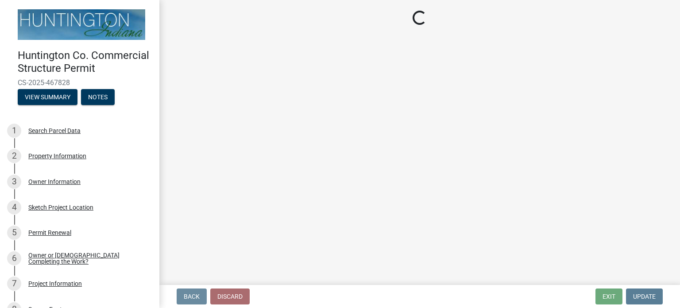
select select "37649394-1293-4590-a0a1-adbec6cdd171"
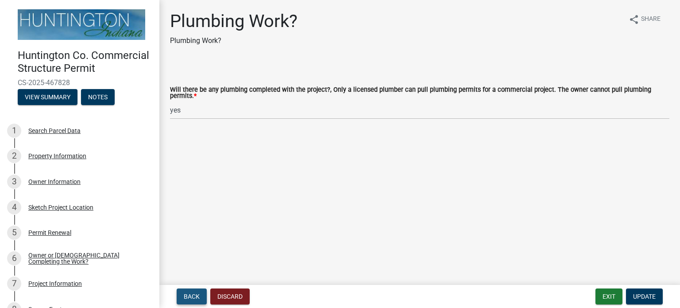
click at [201, 295] on button "Back" at bounding box center [192, 296] width 30 height 16
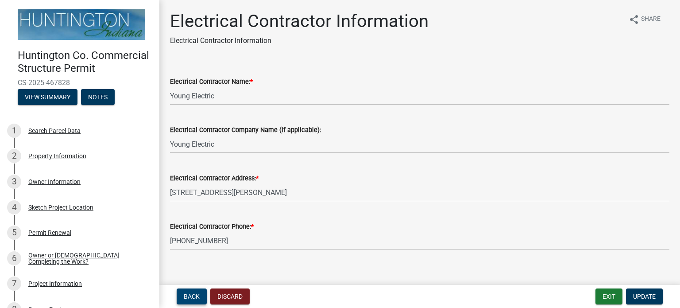
click at [201, 295] on button "Back" at bounding box center [192, 296] width 30 height 16
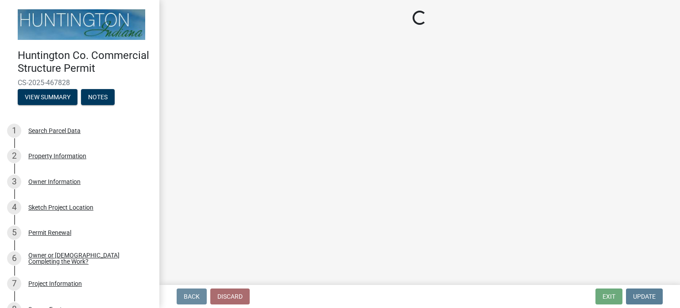
select select "f23186e2-7283-4719-9d2a-3b41e8ce62e6"
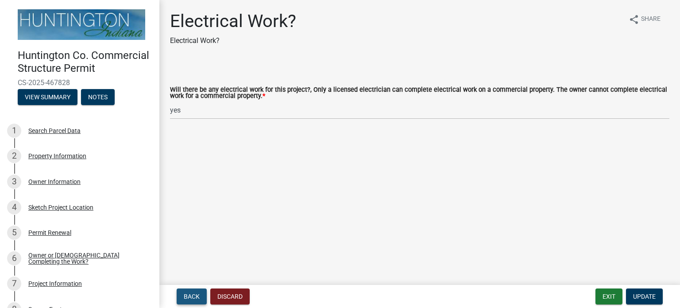
click at [201, 295] on button "Back" at bounding box center [192, 296] width 30 height 16
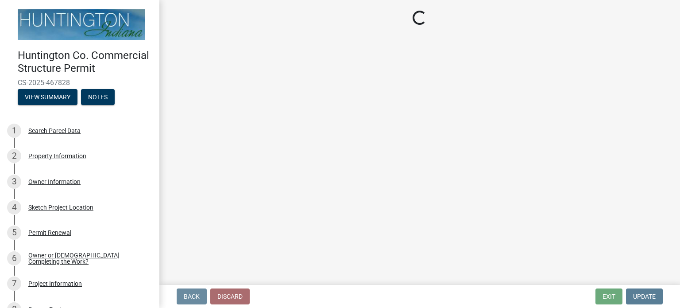
select select "b54fc08c-a18e-4677-a0aa-c924f30662d4"
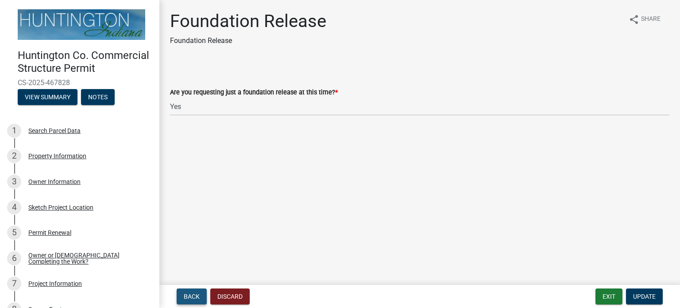
click at [201, 295] on button "Back" at bounding box center [192, 296] width 30 height 16
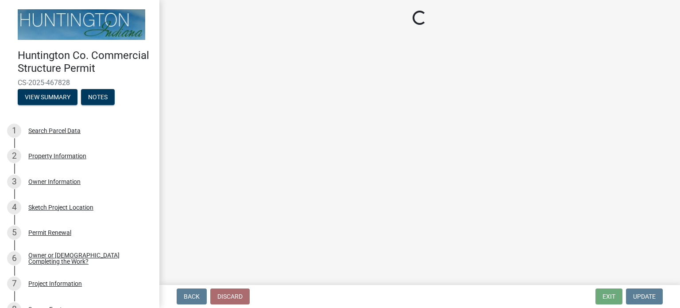
select select "012a2314-9ca4-477e-99cd-0d5d6cae452d"
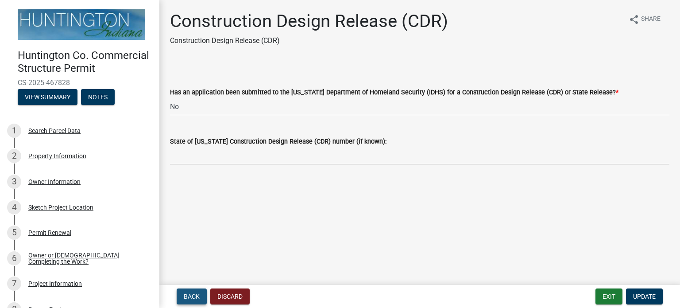
click at [201, 295] on button "Back" at bounding box center [192, 296] width 30 height 16
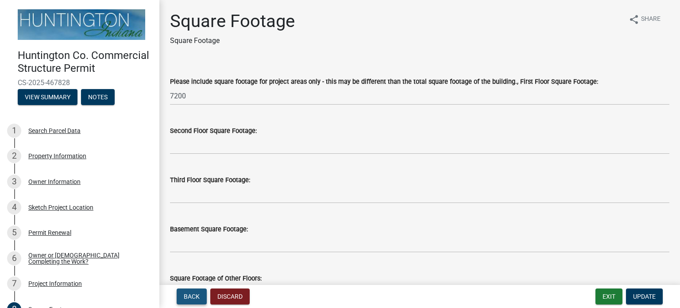
click at [201, 295] on button "Back" at bounding box center [192, 296] width 30 height 16
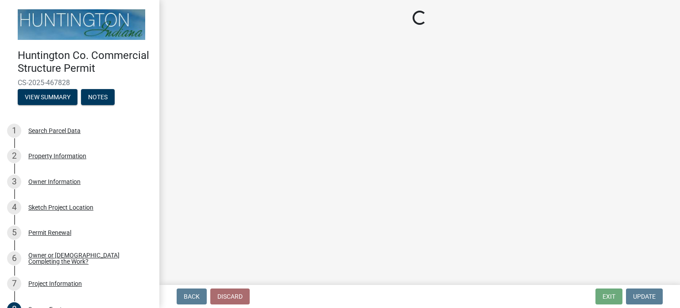
select select "6642949e-ec05-44f3-919e-539e51a8d7b5"
select select "2817d3a3-d629-48c9-96d6-3b67e9964fa7"
select select "325ce8e5-708b-4a68-9c99-d6a35f957fd4"
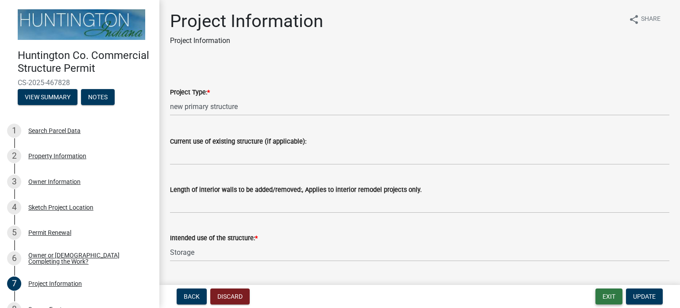
click at [616, 298] on button "Exit" at bounding box center [608, 296] width 27 height 16
